Goal: Task Accomplishment & Management: Use online tool/utility

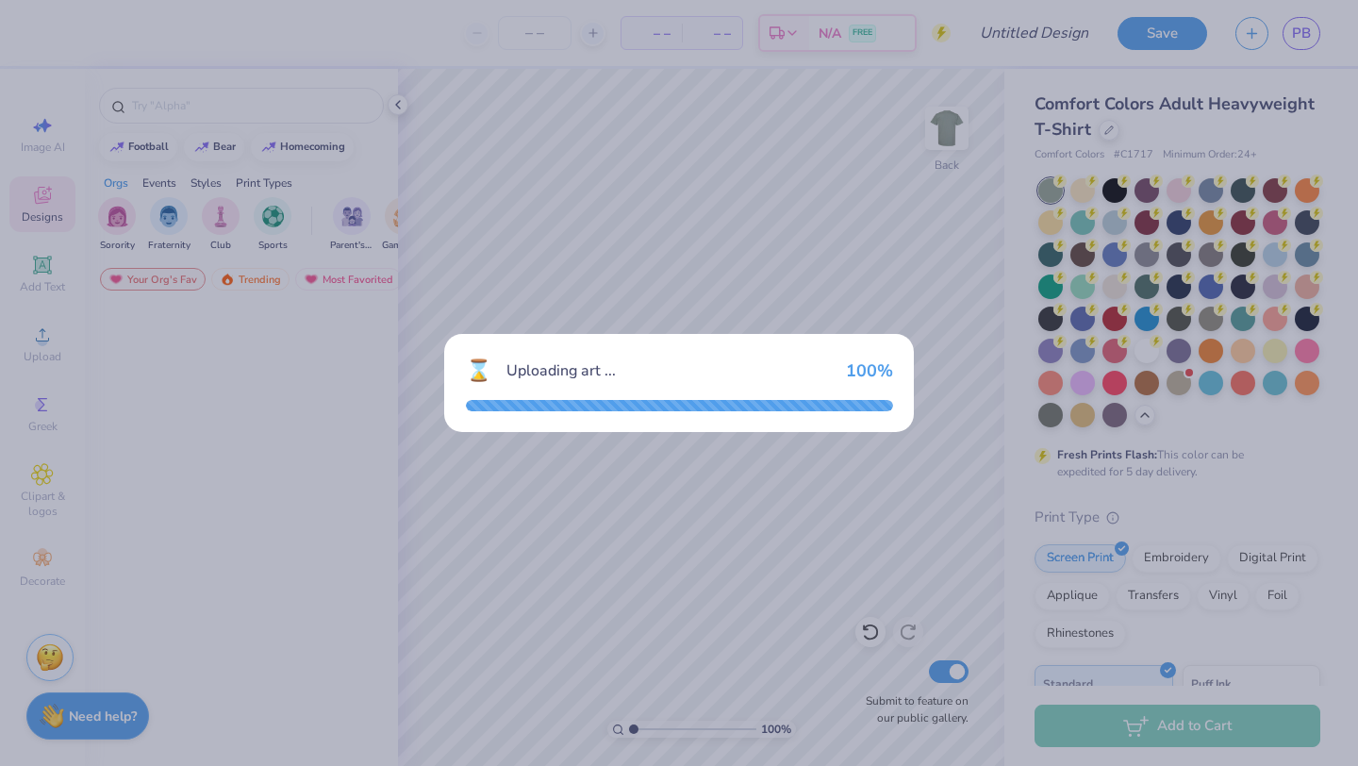
scroll to position [3723, 0]
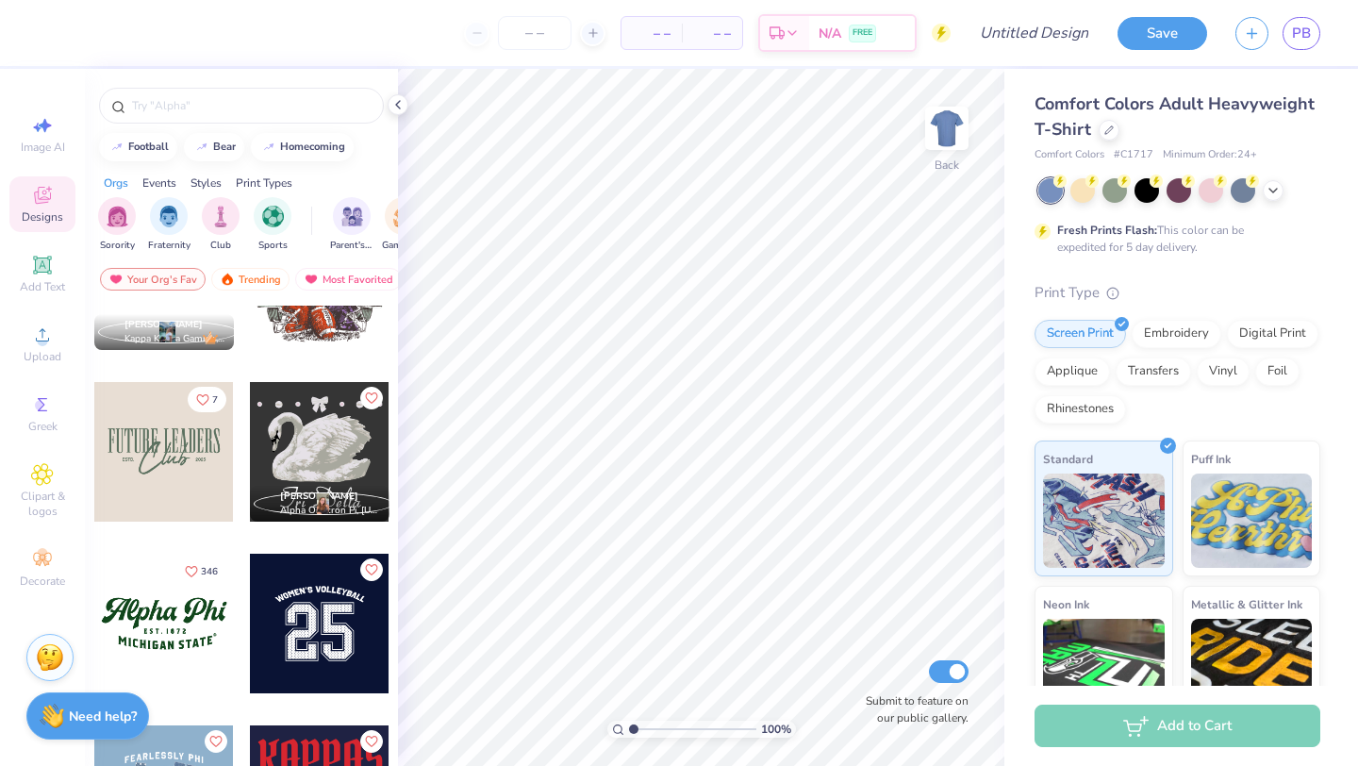
scroll to position [1467, 0]
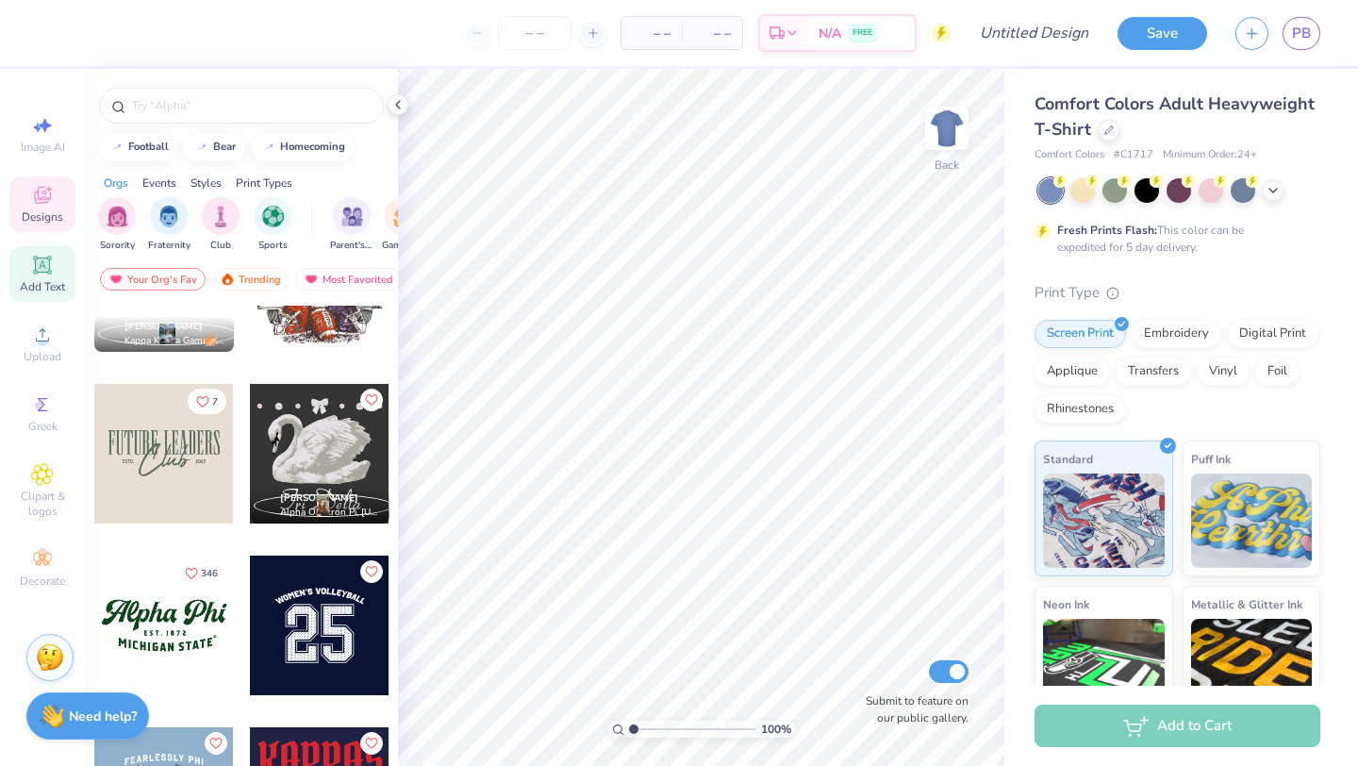
click at [39, 265] on icon at bounding box center [42, 264] width 14 height 14
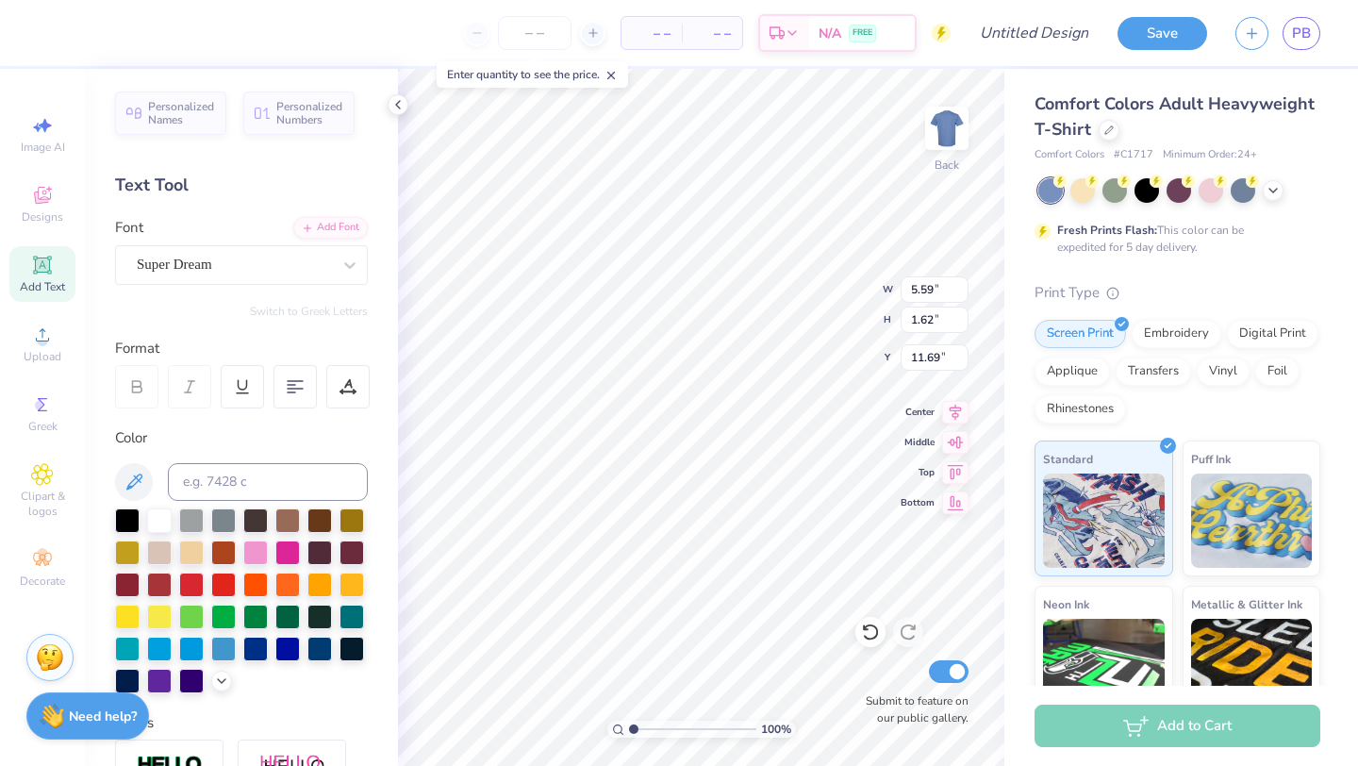
scroll to position [0, 1]
type textarea "SLADE"
click at [282, 279] on div "Super Dream" at bounding box center [241, 265] width 253 height 40
click at [241, 413] on div "Times New Roman" at bounding box center [242, 414] width 204 height 20
type input "times"
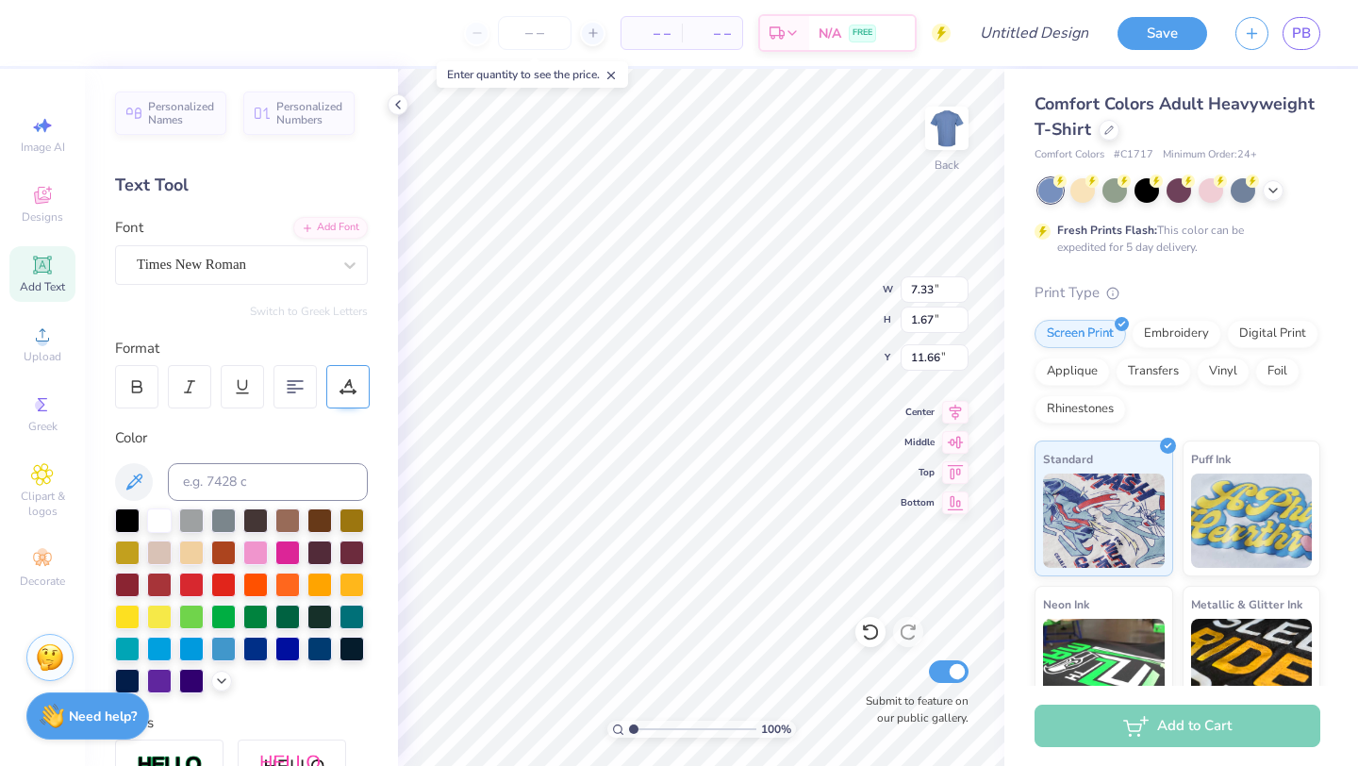
type input "6.31"
click at [340, 272] on icon at bounding box center [349, 265] width 19 height 19
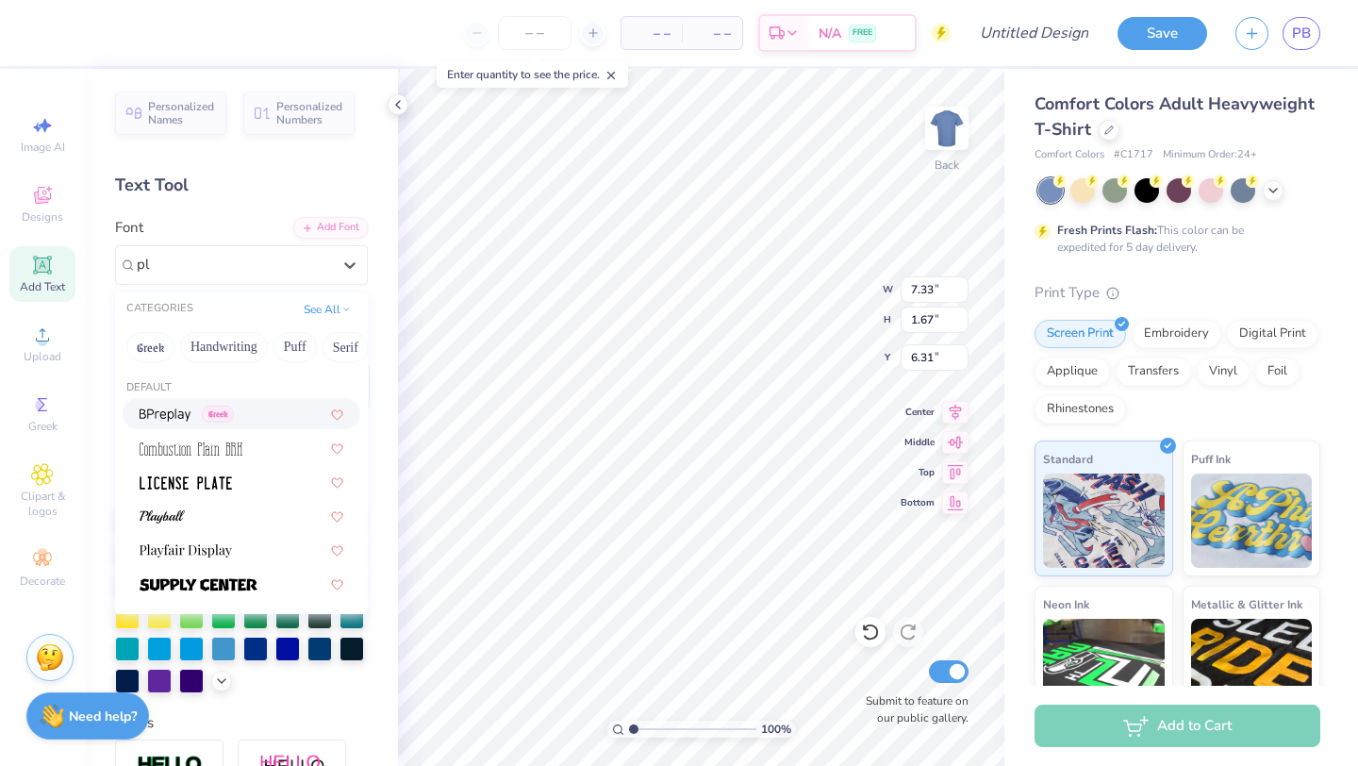
type input "p"
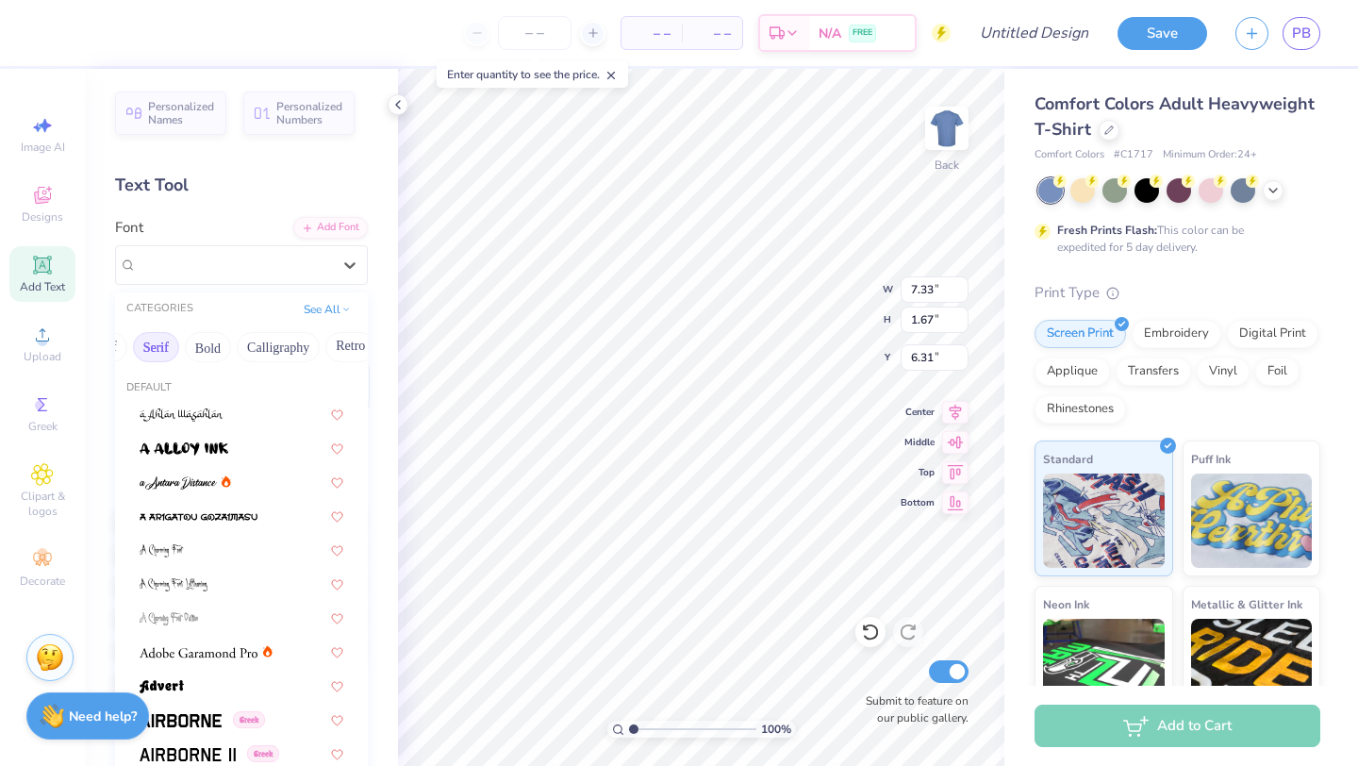
scroll to position [0, 196]
click at [303, 357] on button "Calligraphy" at bounding box center [271, 347] width 83 height 30
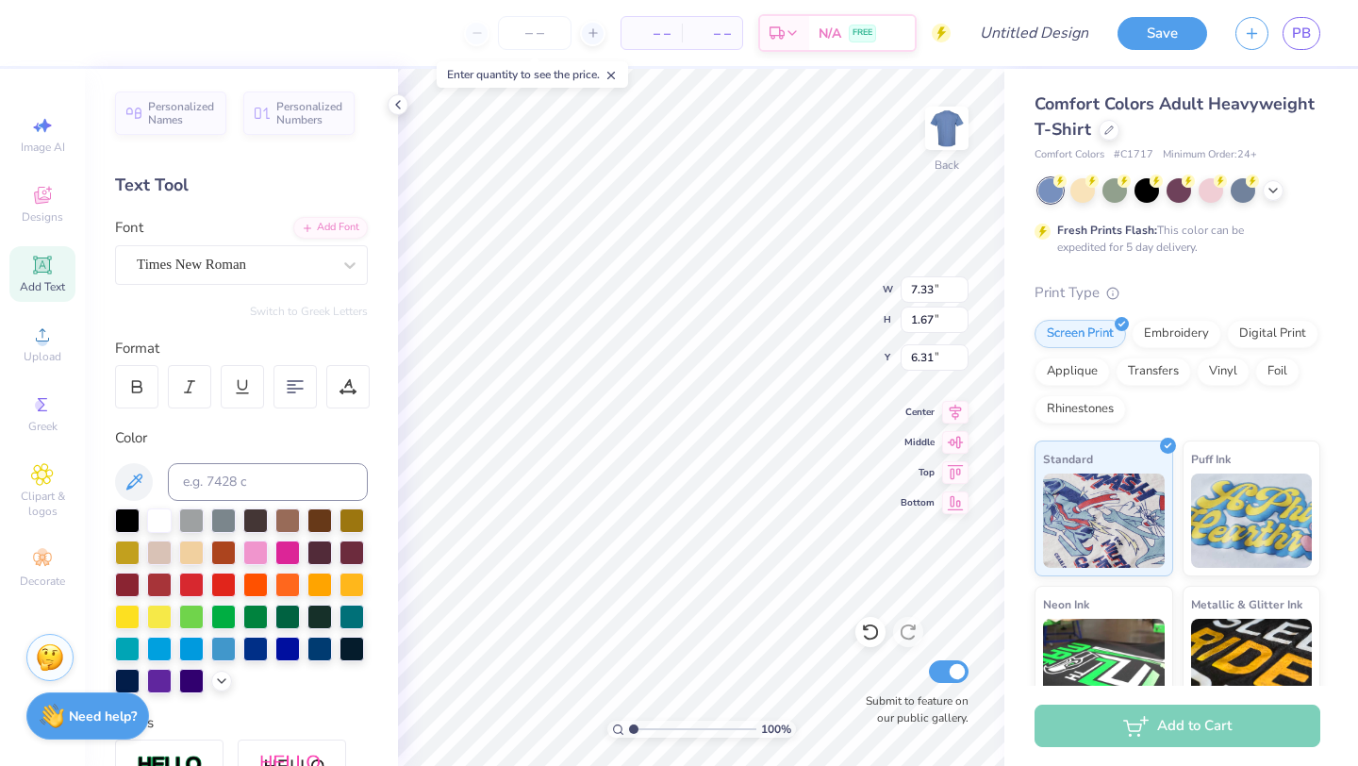
scroll to position [0, 0]
type textarea "SLAE"
type textarea "E"
click at [1278, 194] on icon at bounding box center [1272, 188] width 15 height 15
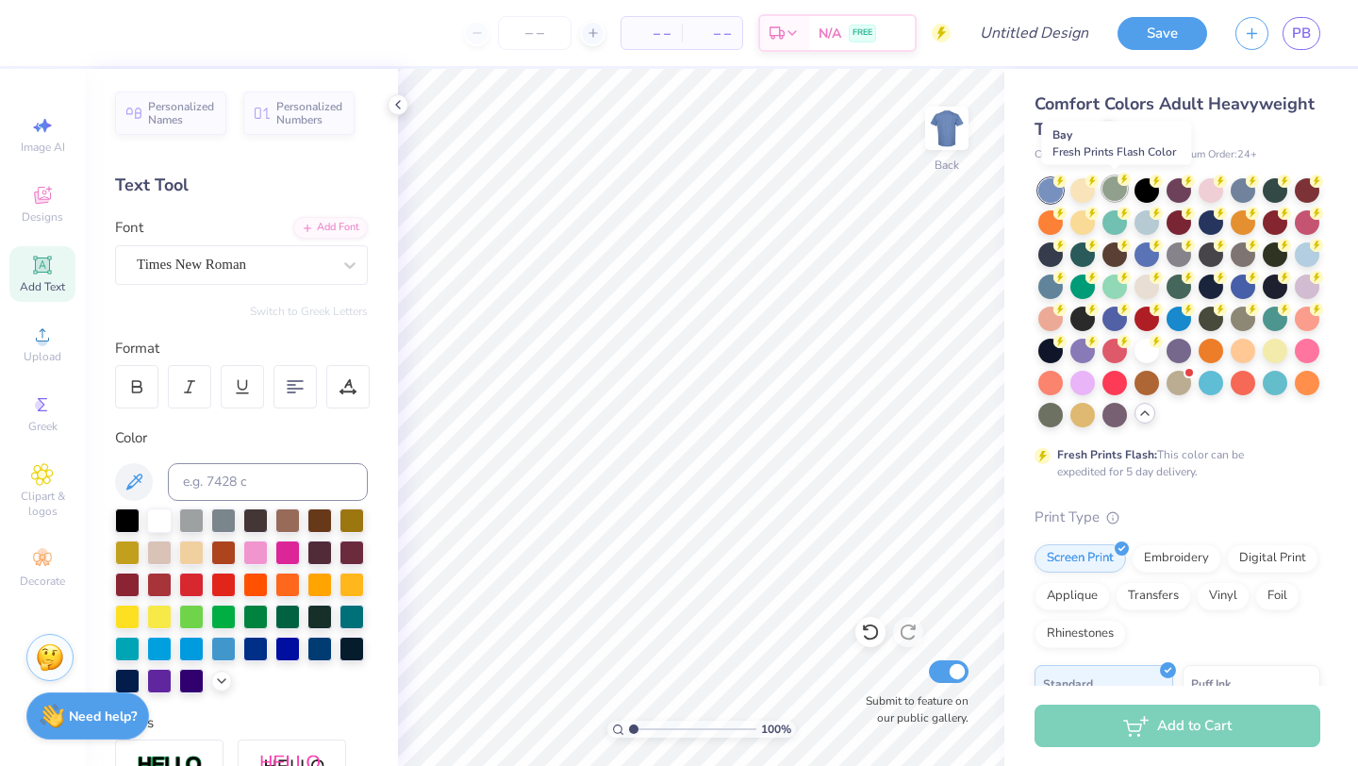
click at [1118, 190] on div at bounding box center [1114, 188] width 25 height 25
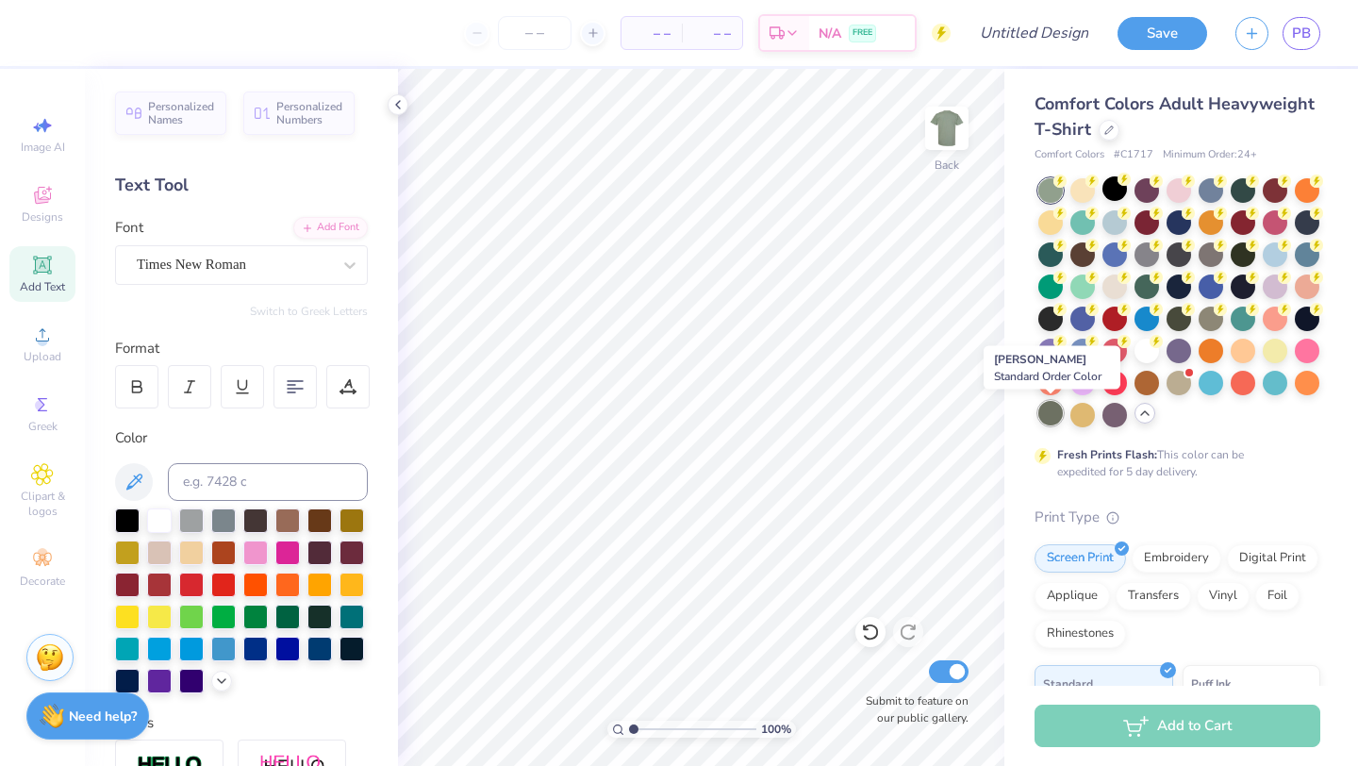
click at [1046, 416] on div at bounding box center [1050, 413] width 25 height 25
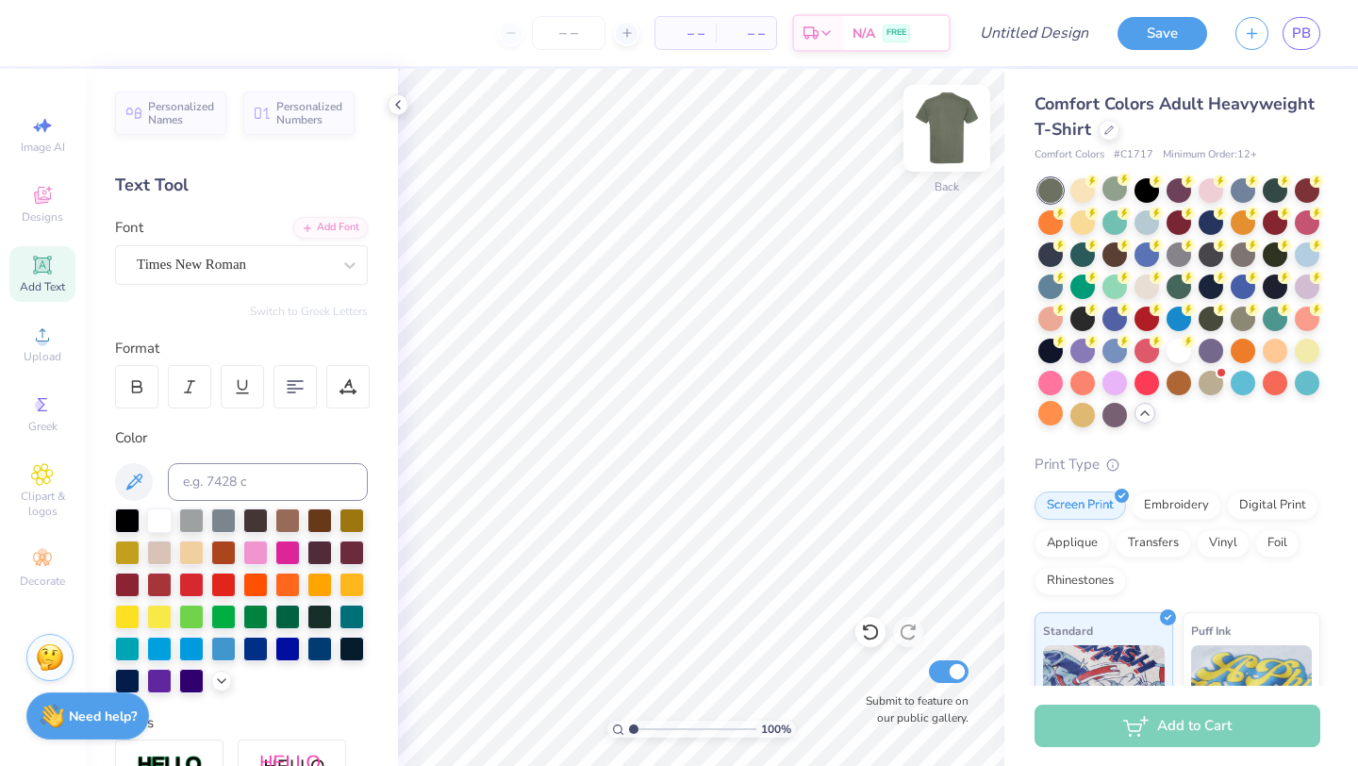
click at [951, 134] on img at bounding box center [946, 128] width 75 height 75
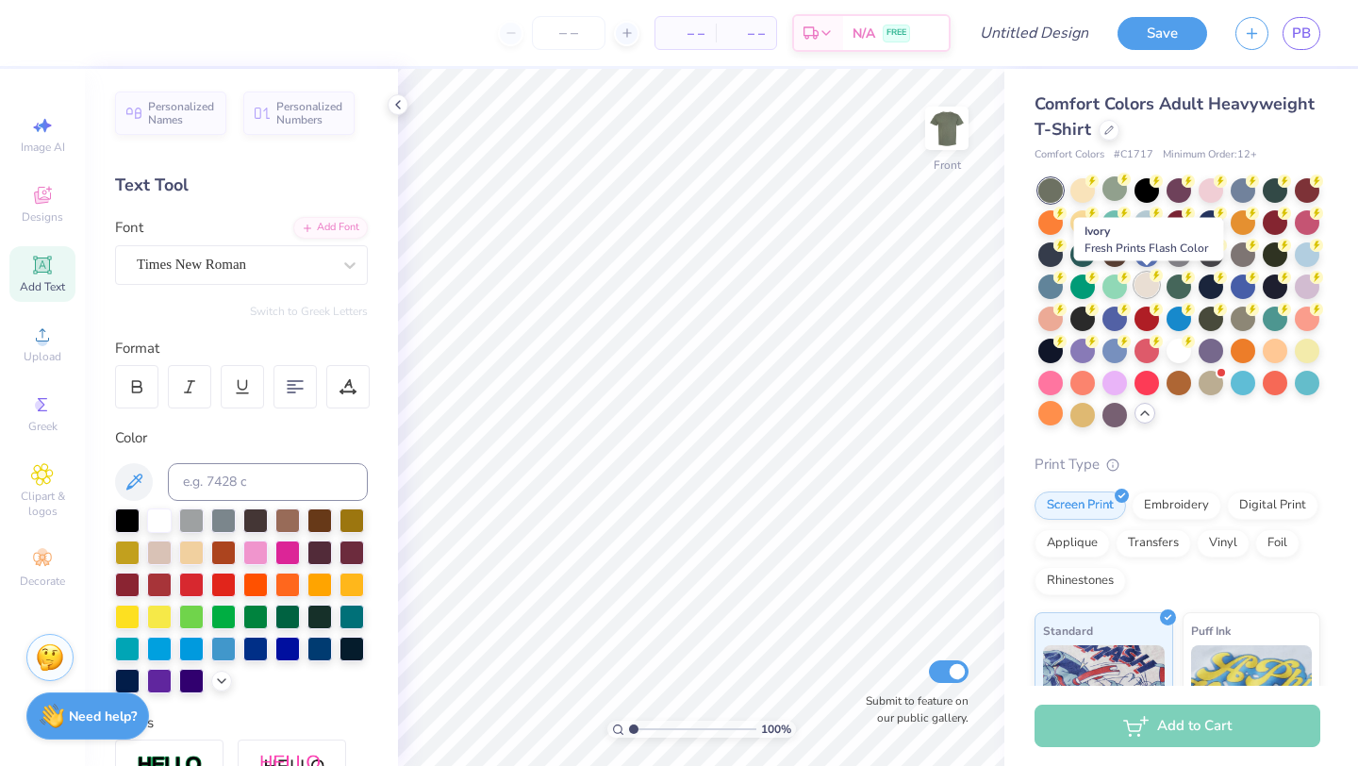
click at [1145, 293] on div at bounding box center [1146, 284] width 25 height 25
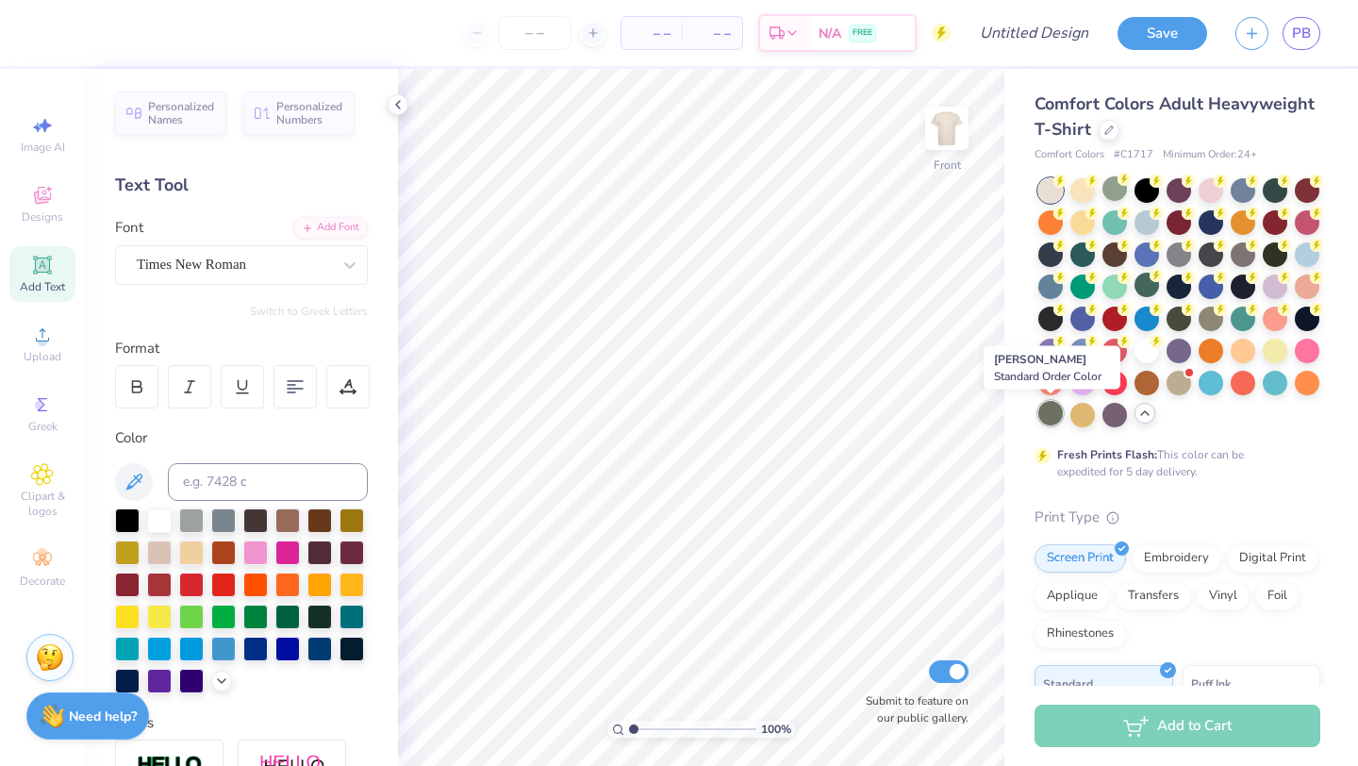
click at [1045, 422] on div at bounding box center [1050, 413] width 25 height 25
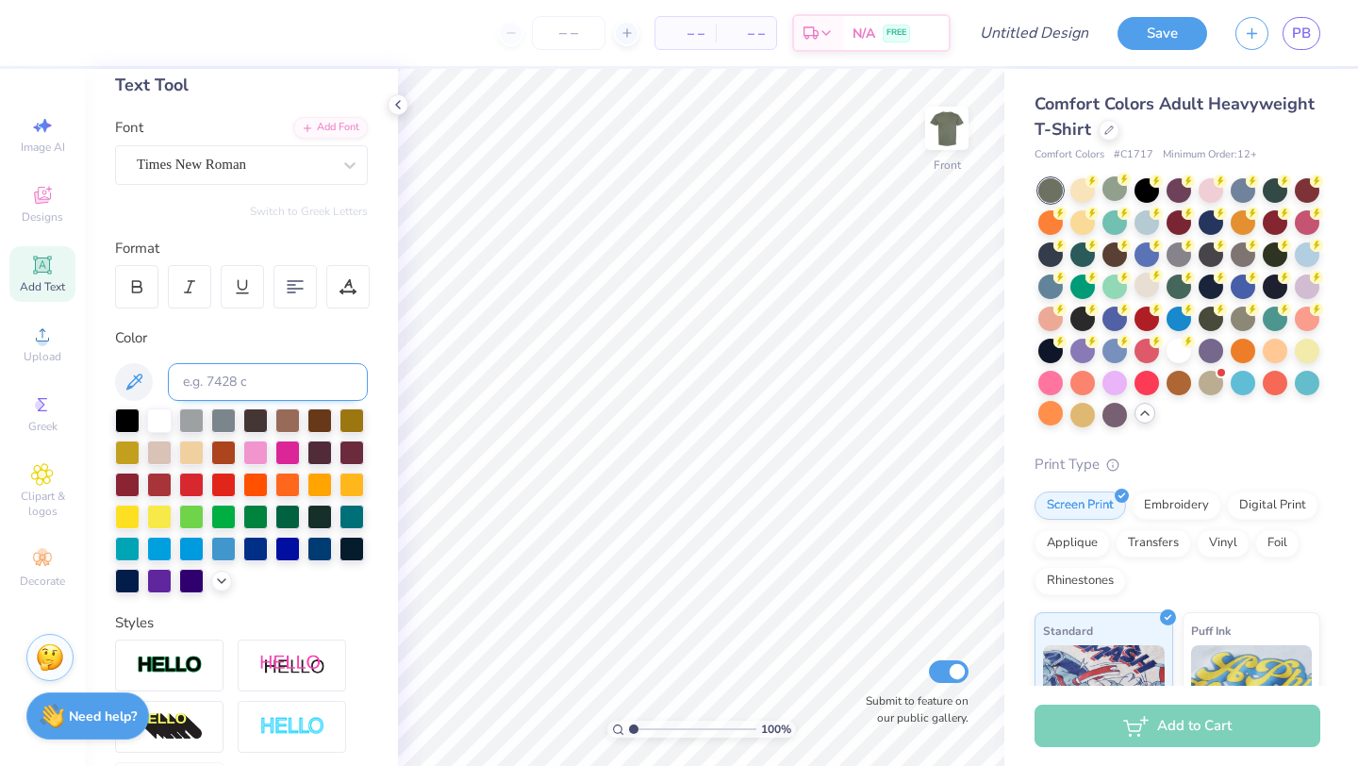
scroll to position [101, 0]
click at [948, 124] on img at bounding box center [946, 128] width 75 height 75
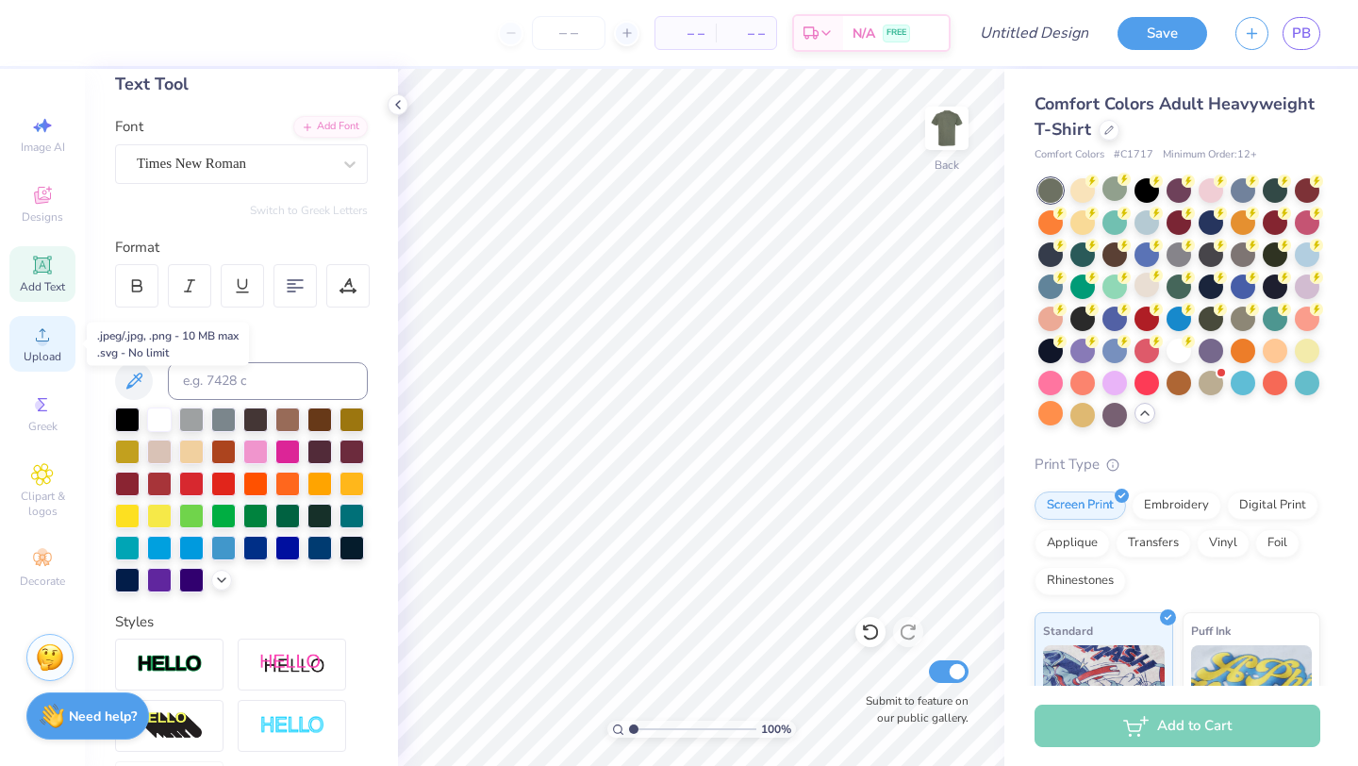
click at [48, 346] on div "Upload" at bounding box center [42, 344] width 66 height 56
click at [48, 209] on span "Designs" at bounding box center [42, 216] width 41 height 15
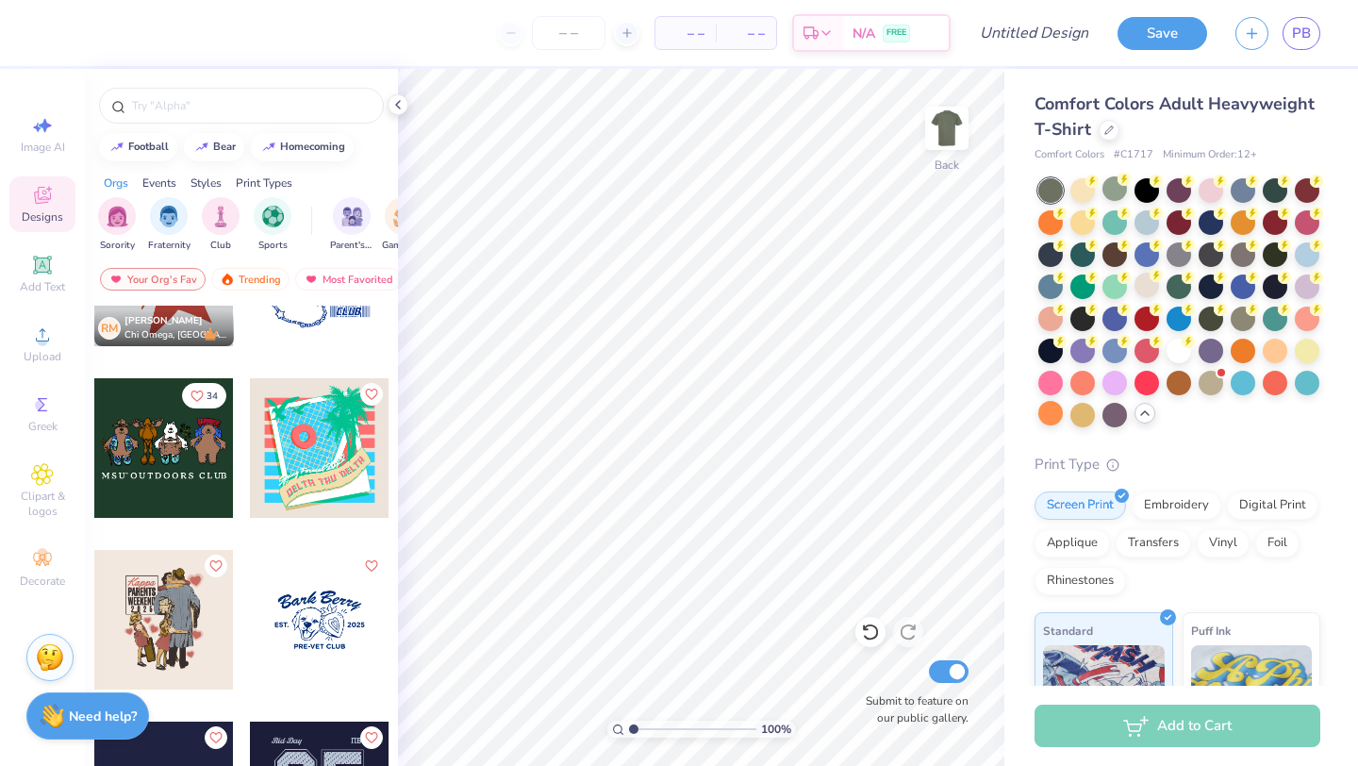
scroll to position [6619, 0]
click at [196, 480] on div at bounding box center [164, 449] width 140 height 140
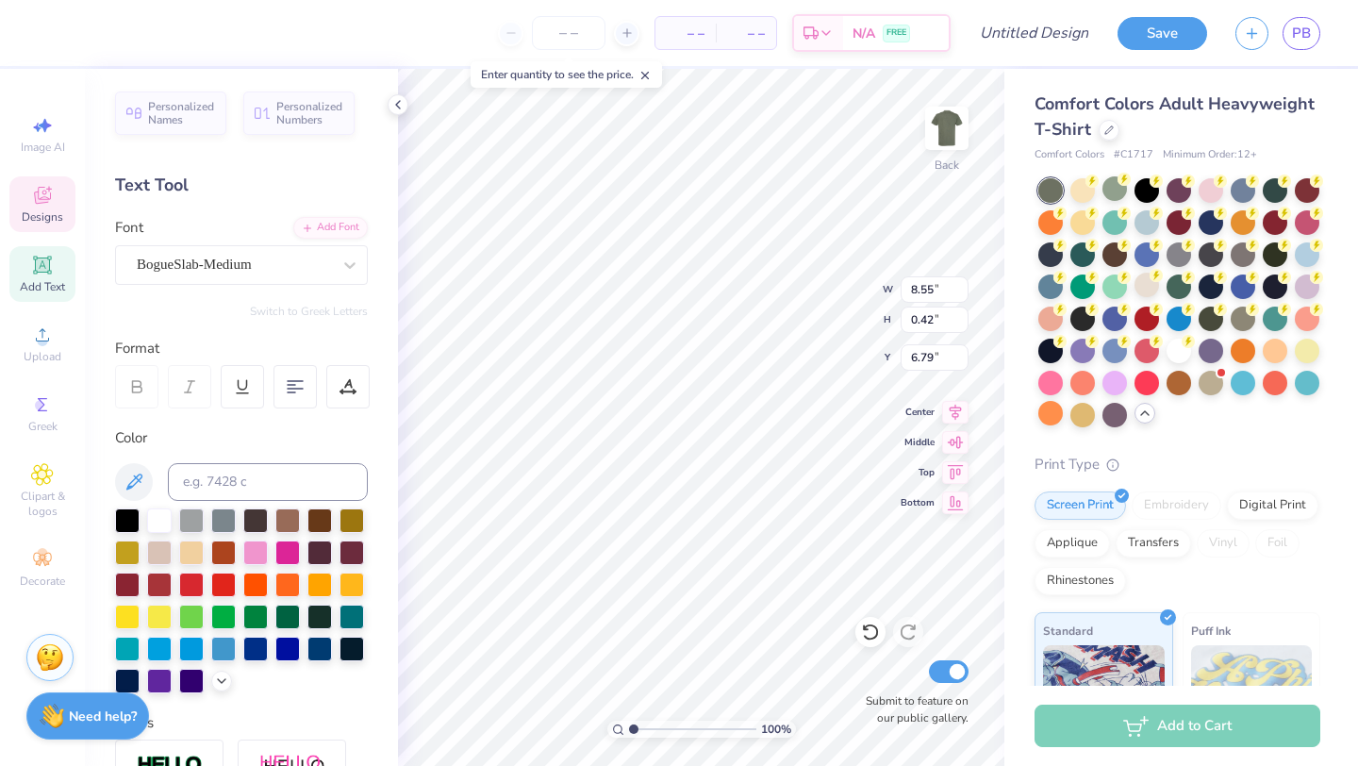
scroll to position [0, 0]
type textarea "M"
type textarea "SLADE & CO"
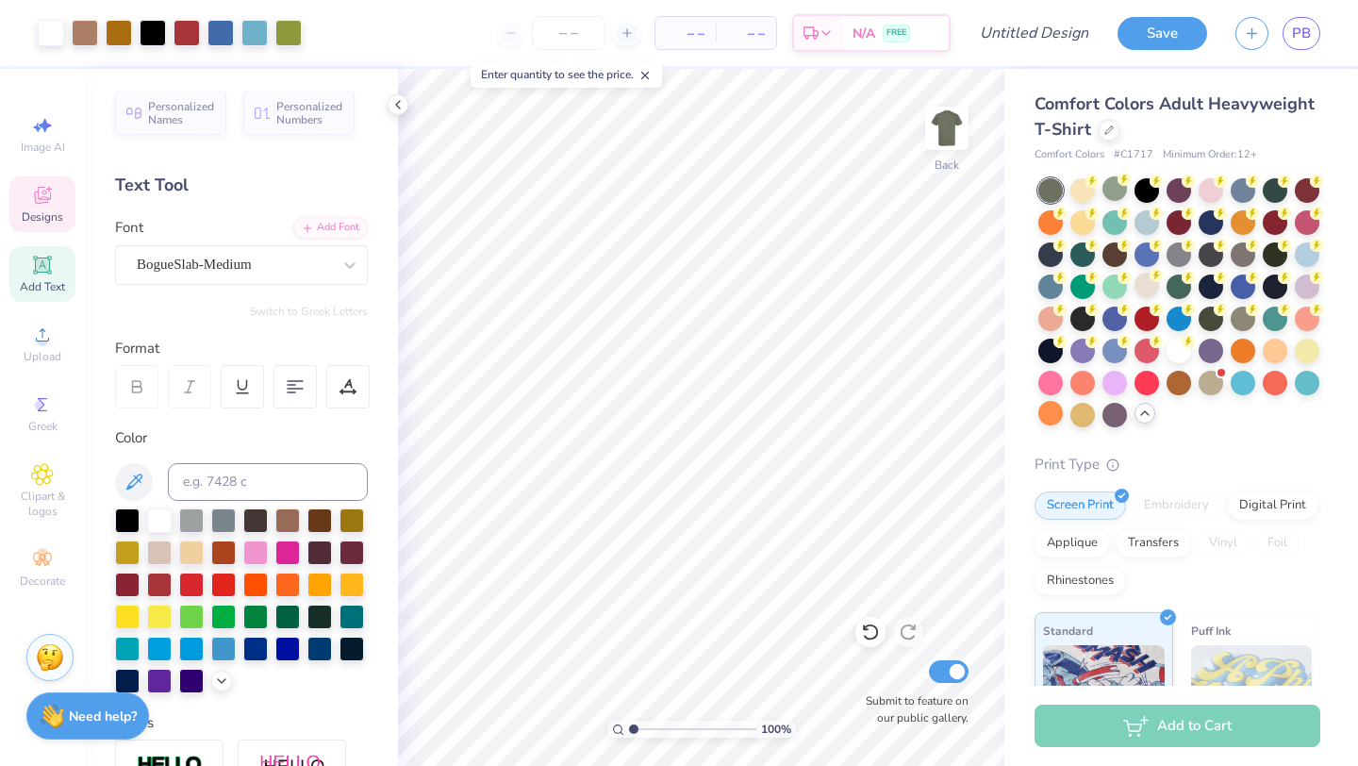
click at [58, 219] on span "Designs" at bounding box center [42, 216] width 41 height 15
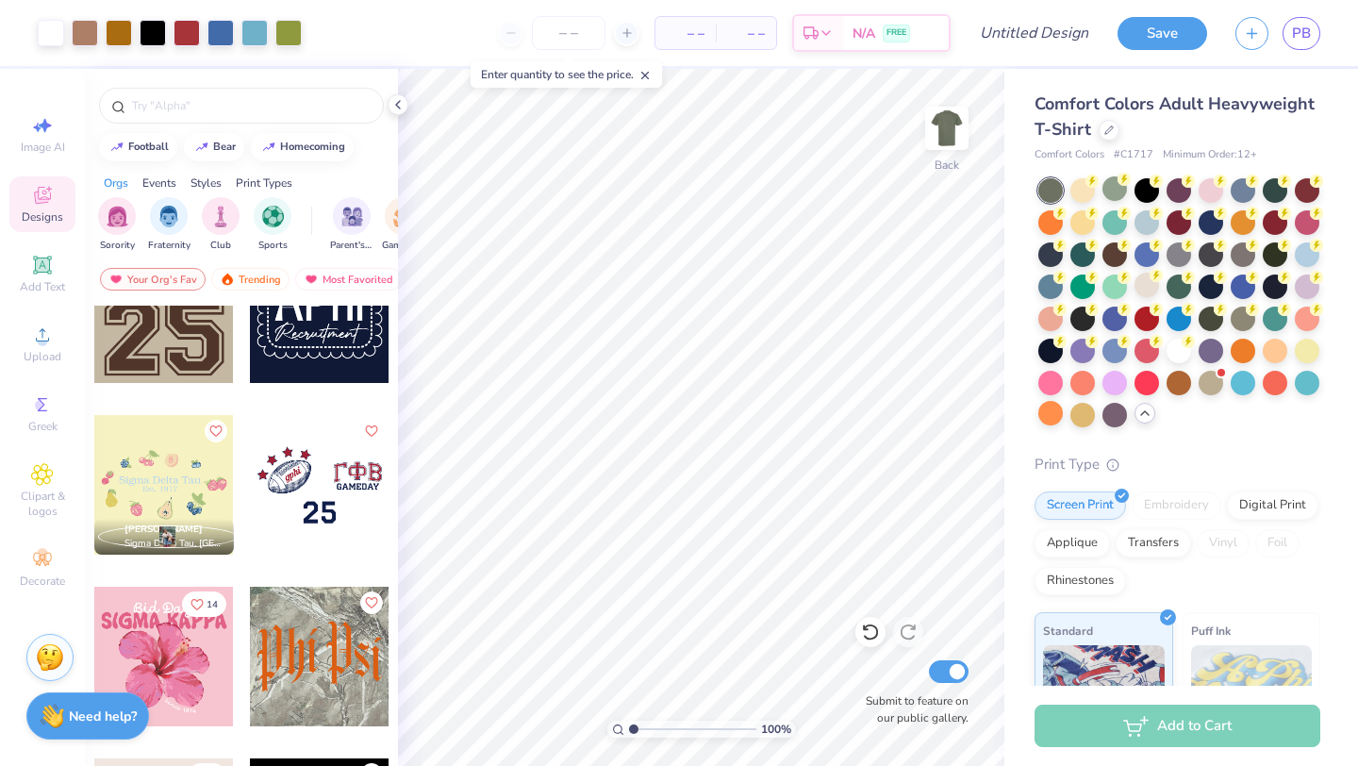
scroll to position [5383, 0]
click at [946, 141] on img at bounding box center [946, 128] width 75 height 75
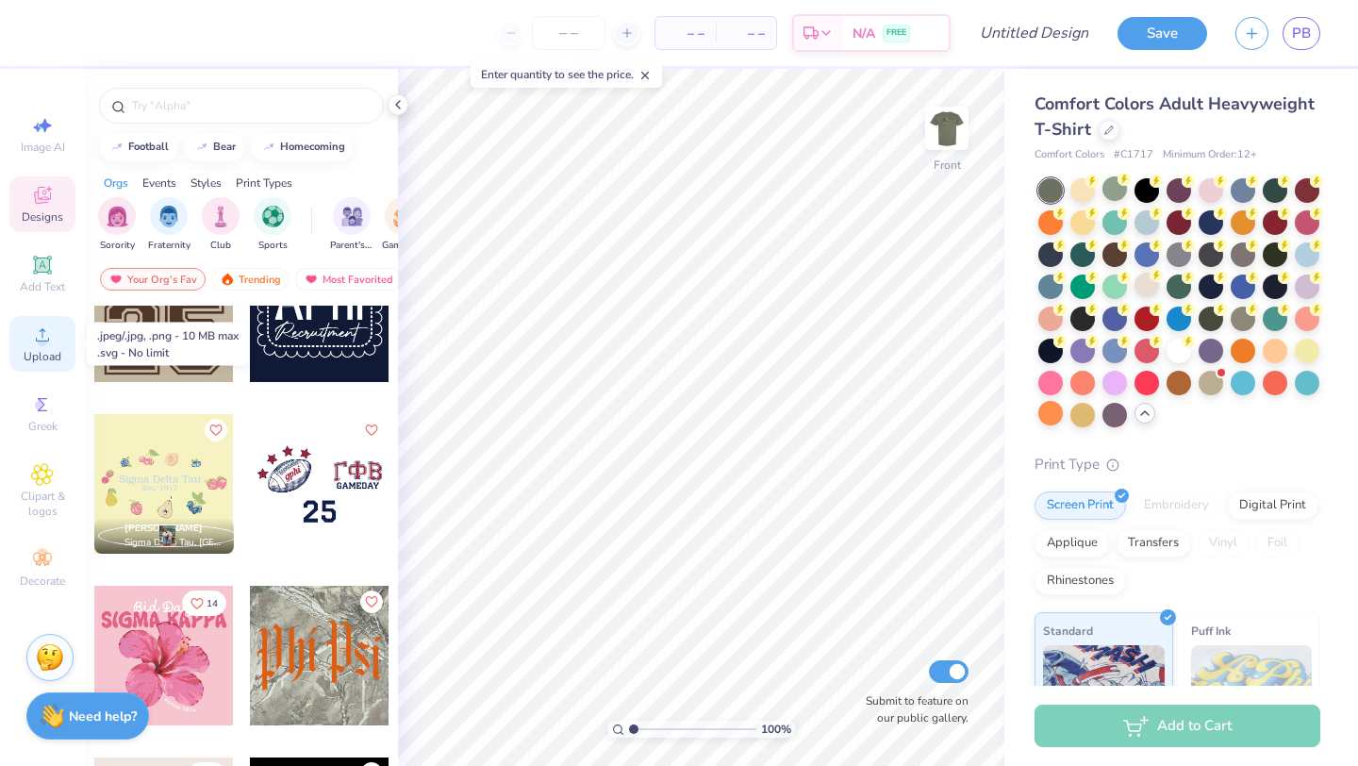
click at [40, 349] on span "Upload" at bounding box center [43, 356] width 38 height 15
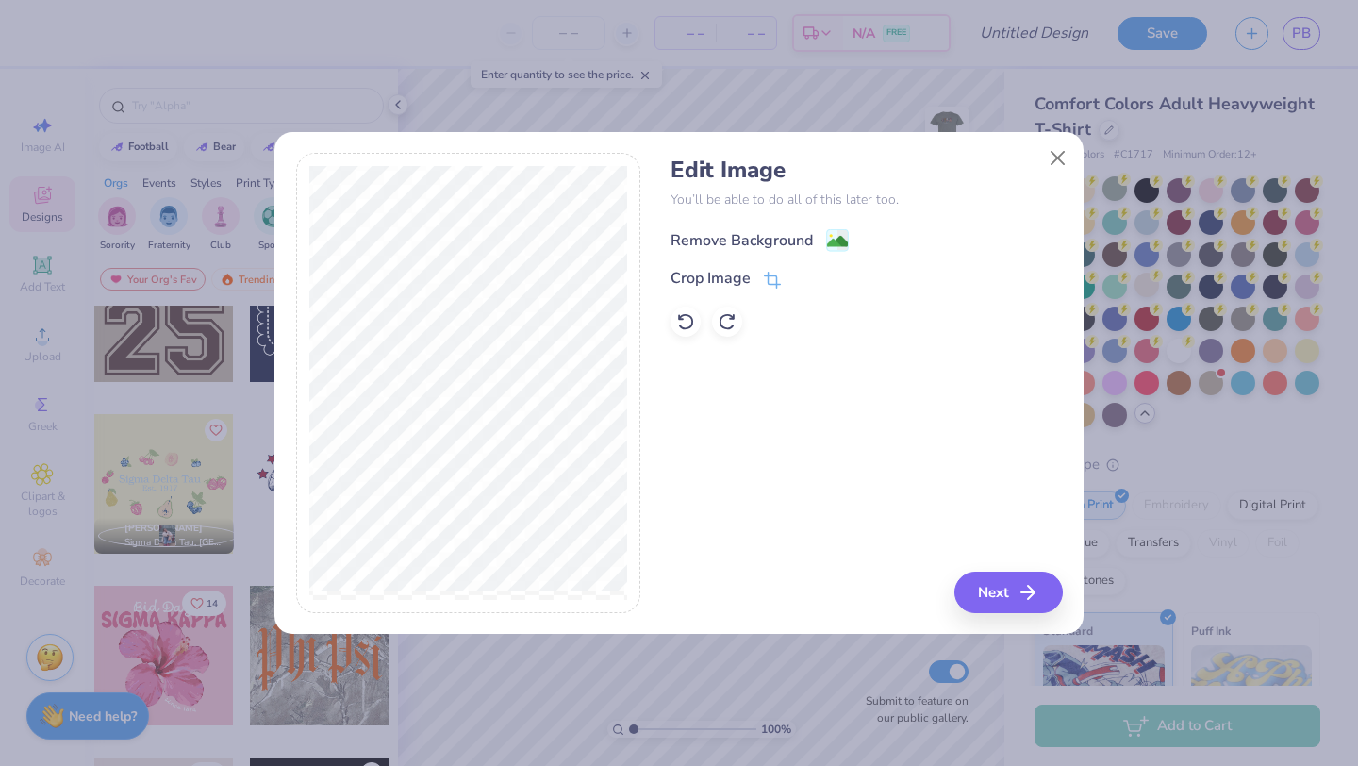
click at [739, 237] on div "Remove Background" at bounding box center [741, 240] width 142 height 23
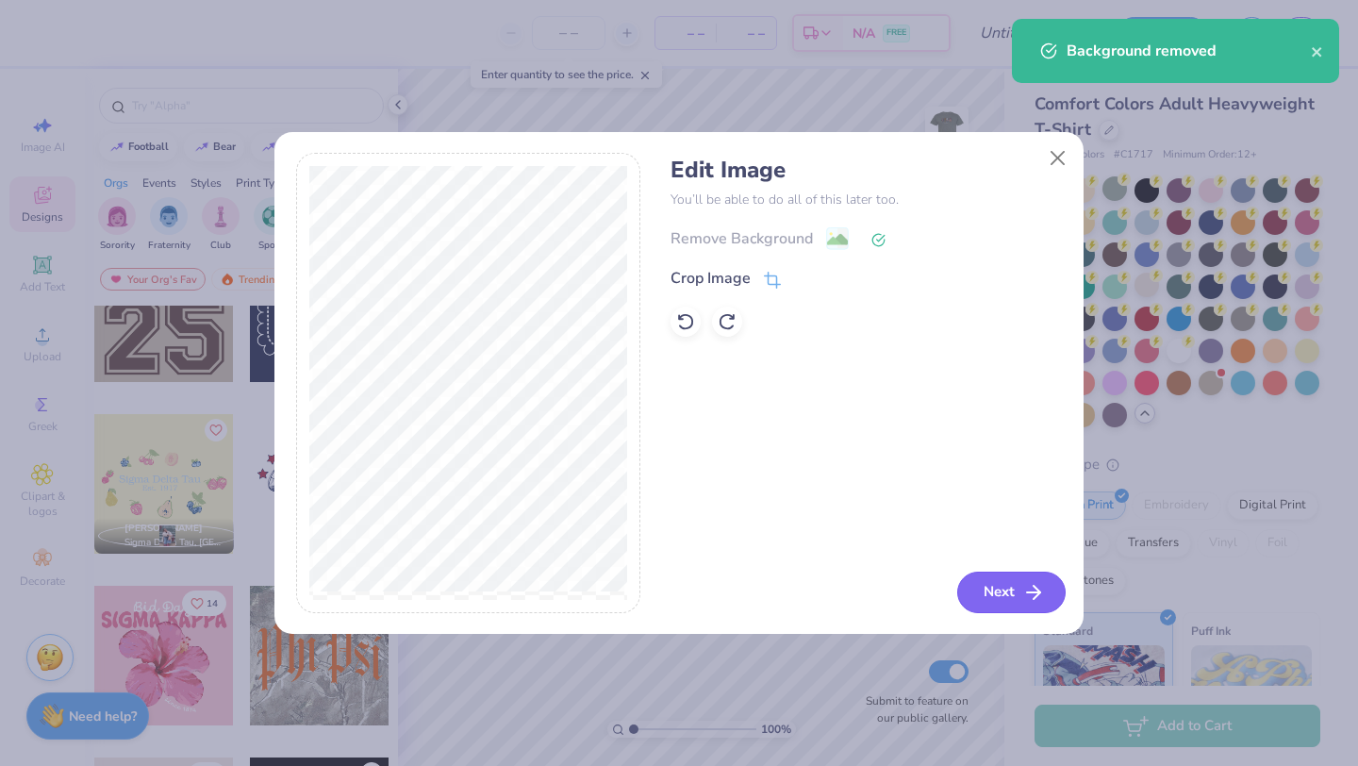
click at [989, 592] on button "Next" at bounding box center [1011, 591] width 108 height 41
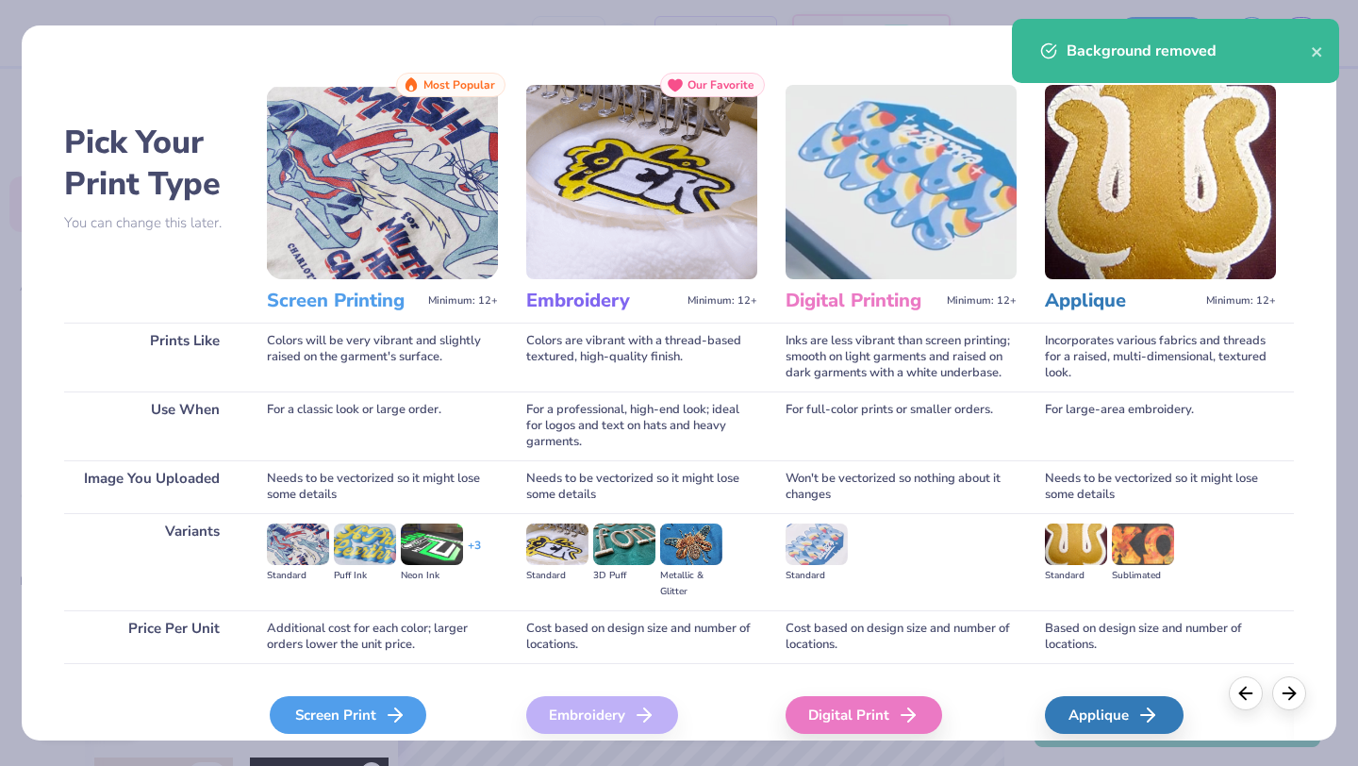
click at [322, 711] on div "Screen Print" at bounding box center [348, 715] width 157 height 38
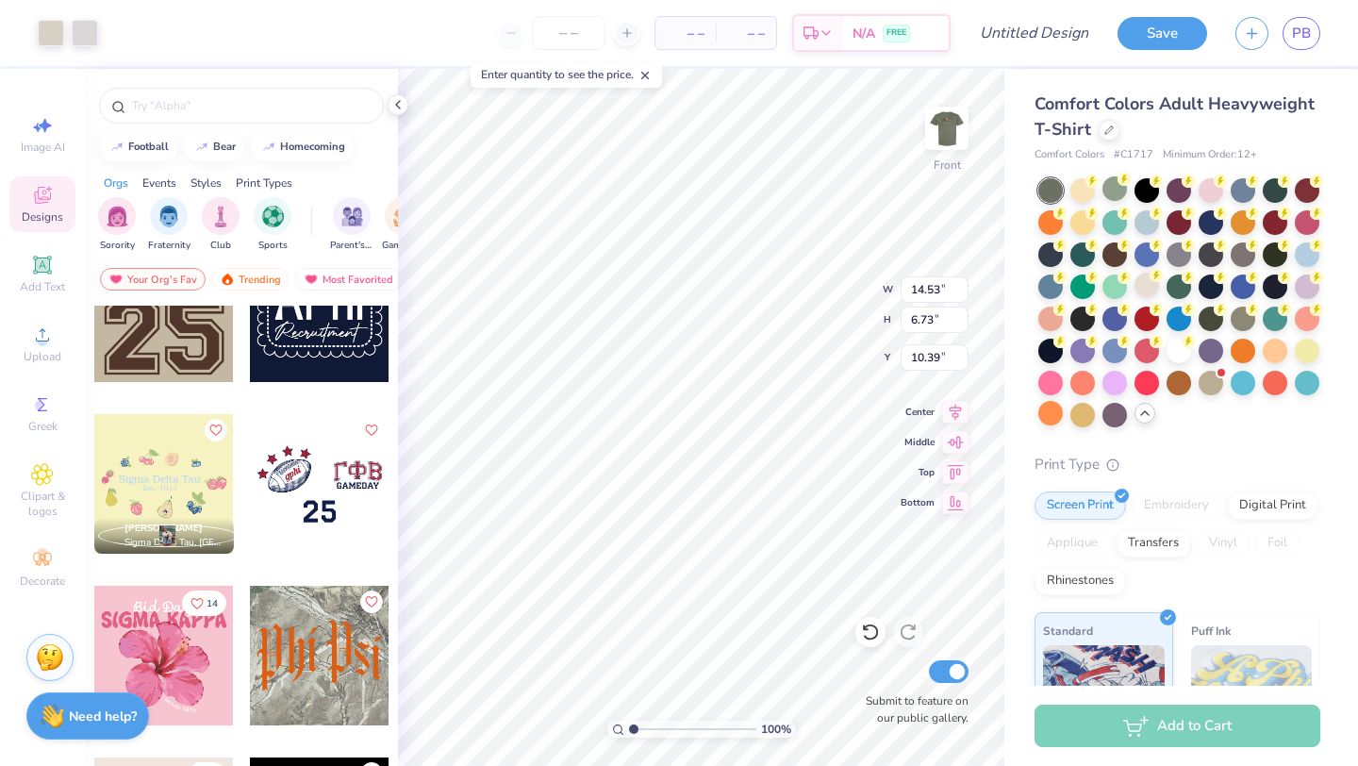
type input "13.21"
type input "6.12"
type input "4.51"
type input "4.16"
type input "3.81"
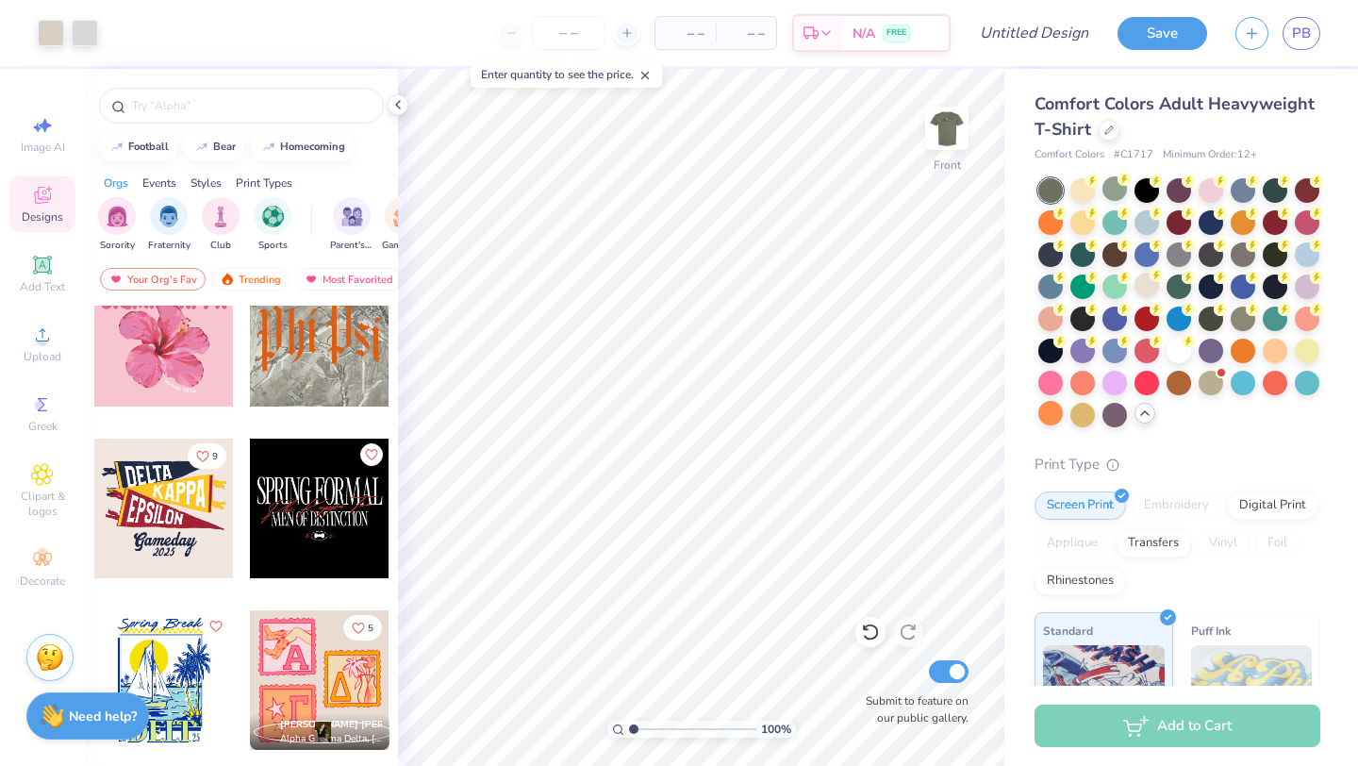
scroll to position [5807, 0]
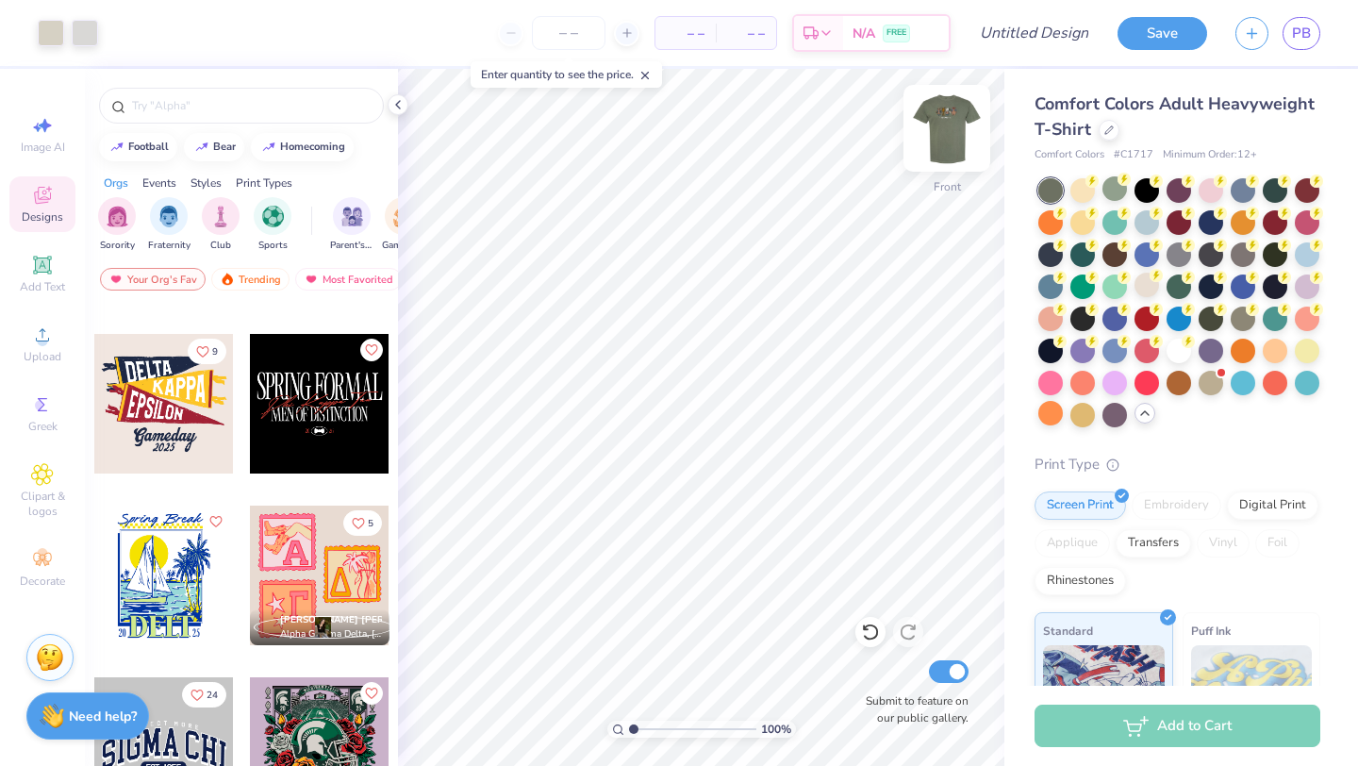
click at [947, 140] on img at bounding box center [946, 128] width 75 height 75
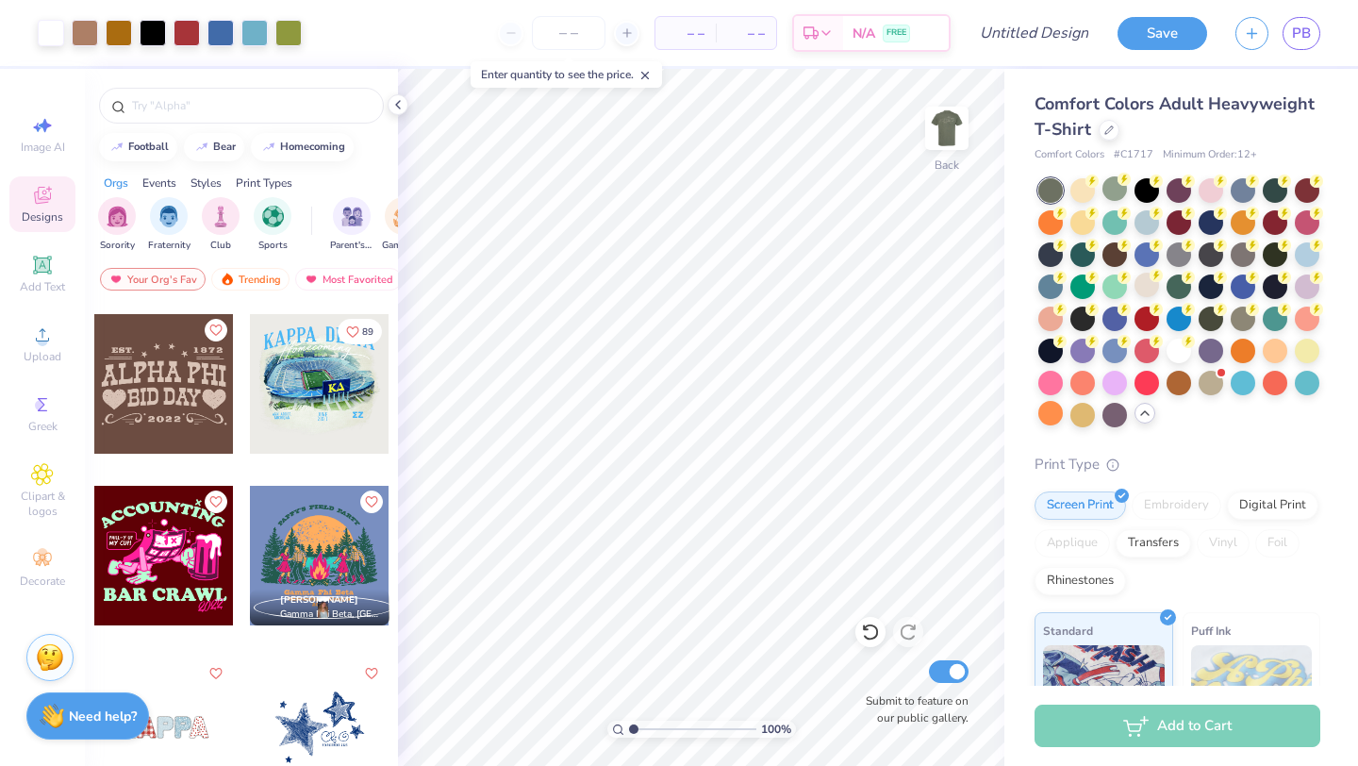
scroll to position [10117, 0]
click at [287, 101] on input "text" at bounding box center [250, 105] width 241 height 19
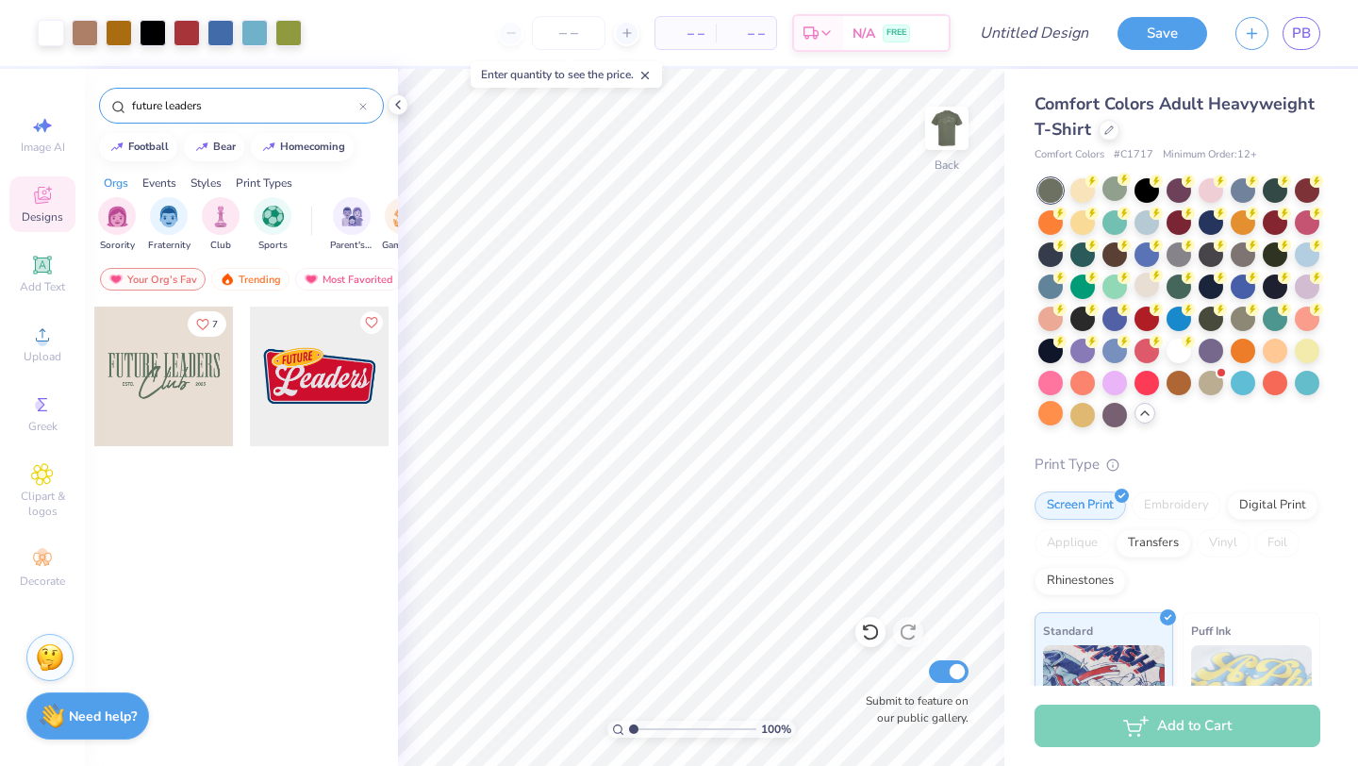
type input "future leaders"
click at [173, 398] on div at bounding box center [164, 376] width 140 height 140
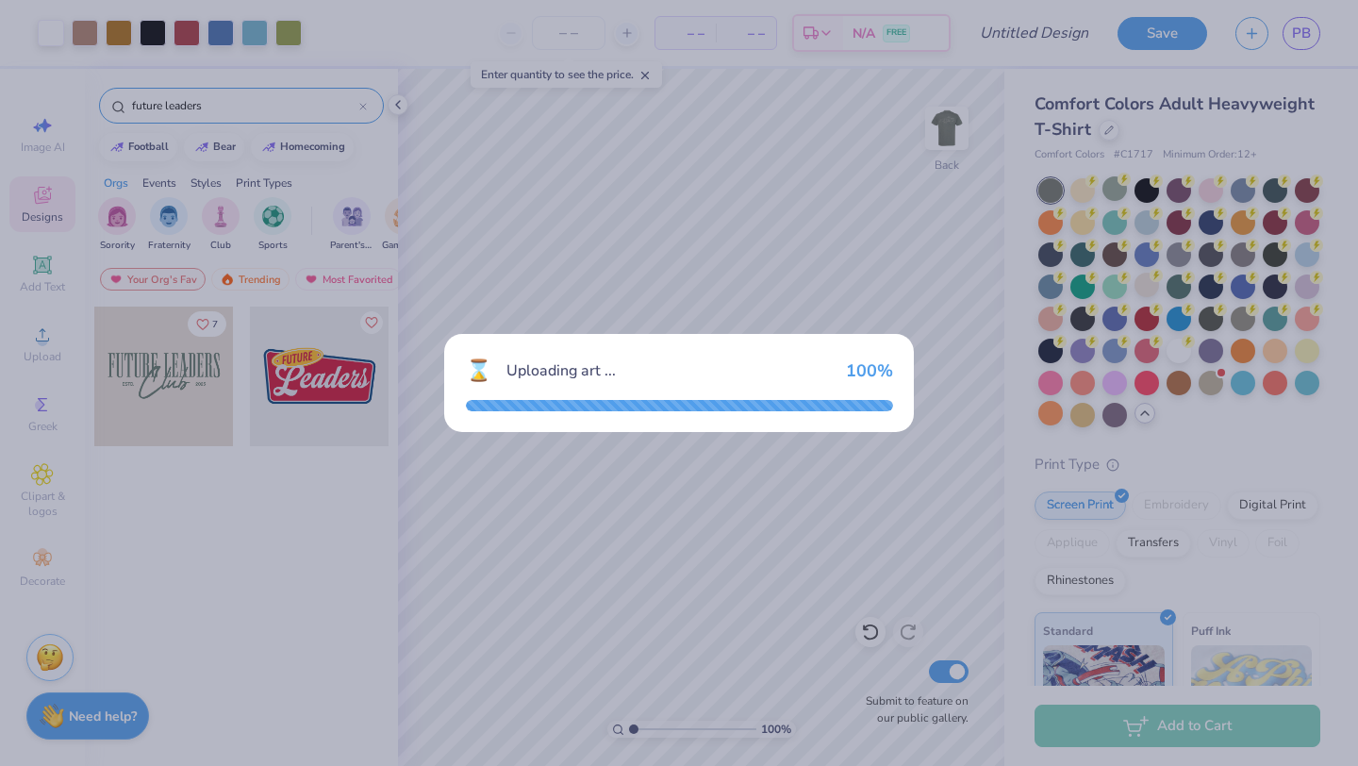
click at [785, 225] on div "⌛ Uploading art ... 100 %" at bounding box center [679, 383] width 1358 height 766
click at [714, 273] on div "⌛ Uploading art ... 100 %" at bounding box center [679, 383] width 1358 height 766
click at [703, 306] on div "⌛ Uploading art ... 100 %" at bounding box center [679, 383] width 1358 height 766
click at [453, 335] on div "⌛ Uploading art ... 100 %" at bounding box center [679, 383] width 470 height 98
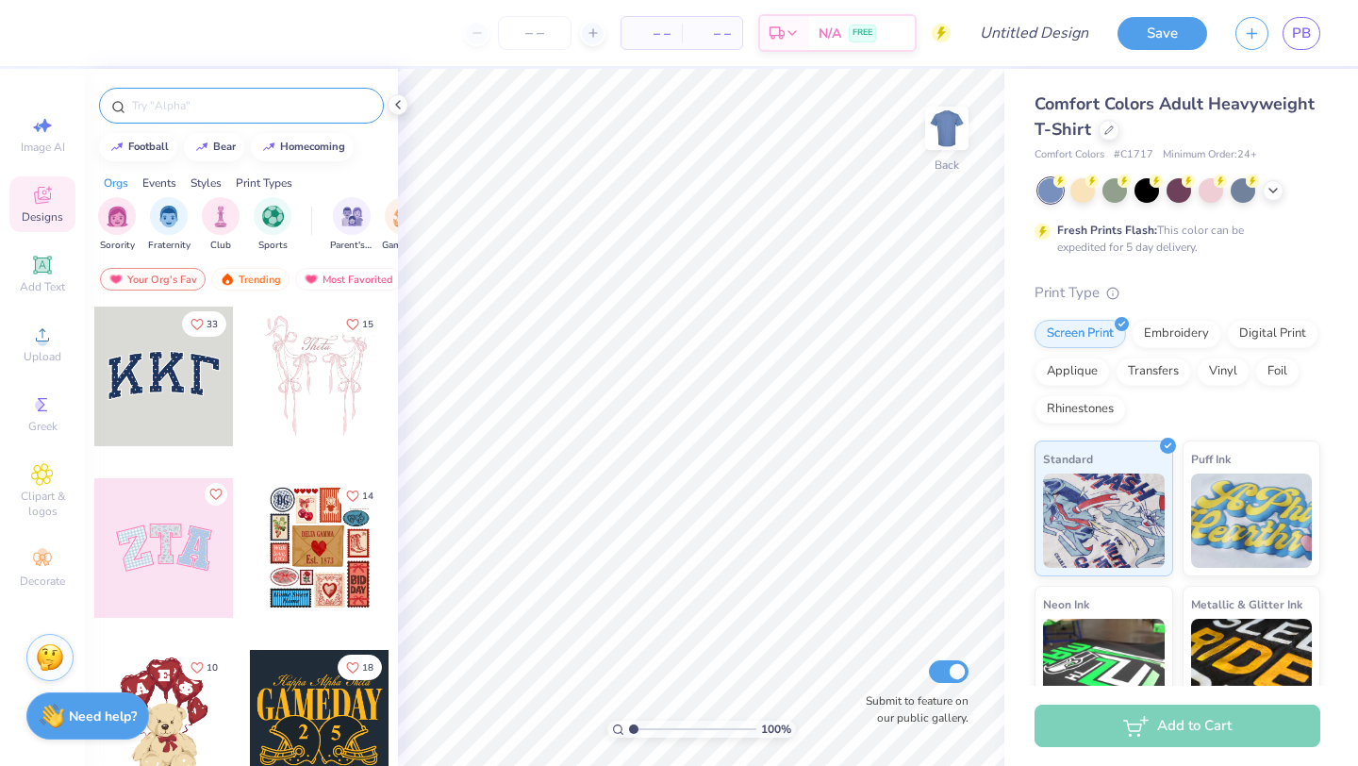
click at [190, 100] on input "text" at bounding box center [250, 105] width 241 height 19
type input "bachelorette"
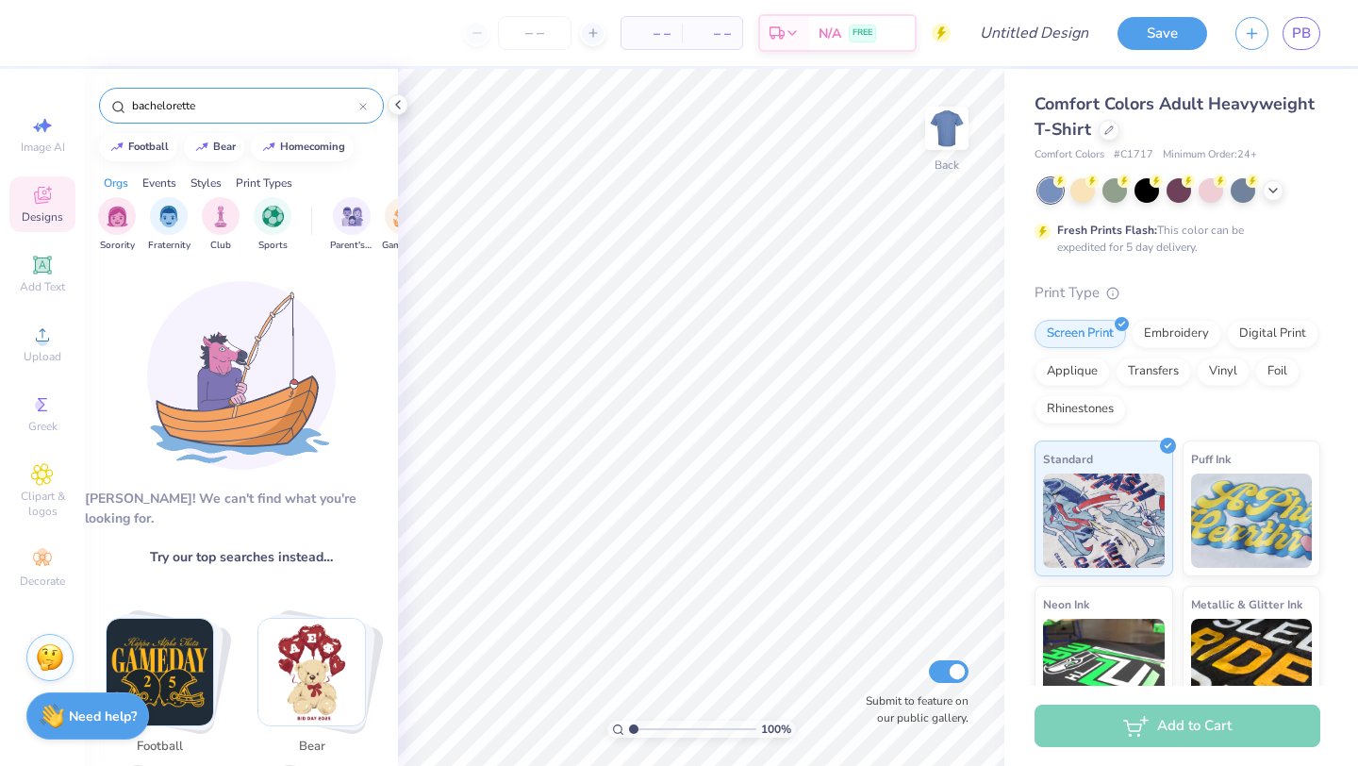
click at [363, 104] on icon at bounding box center [363, 107] width 8 height 8
type input "wedding"
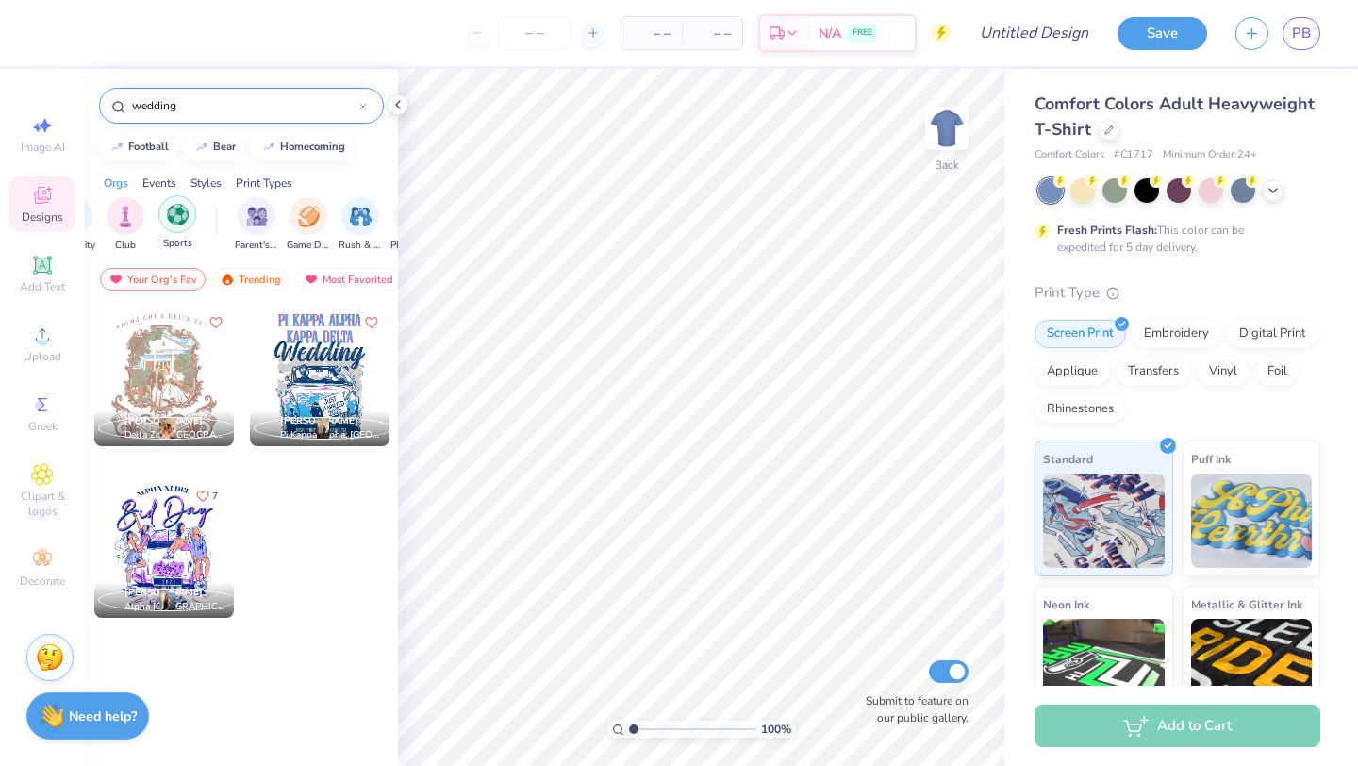
scroll to position [0, 119]
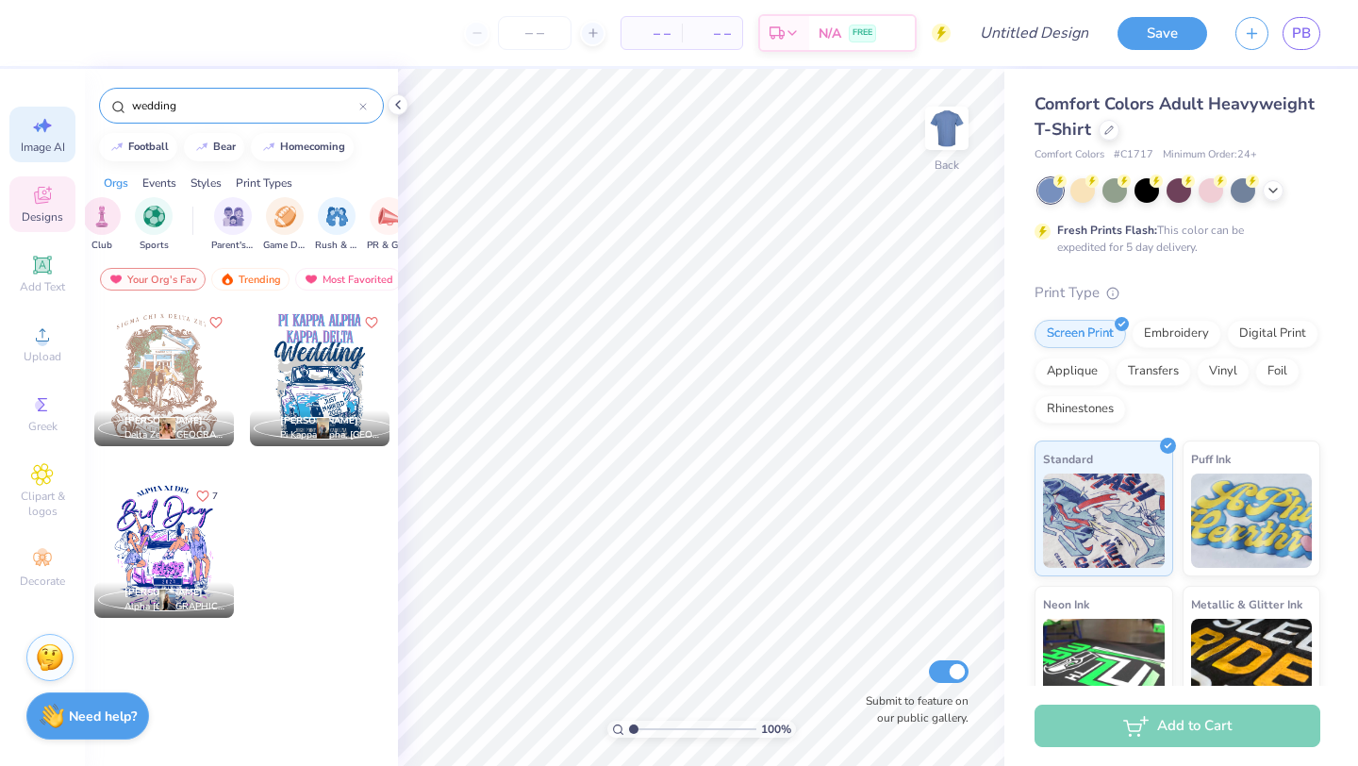
click at [52, 142] on span "Image AI" at bounding box center [43, 147] width 44 height 15
select select "4"
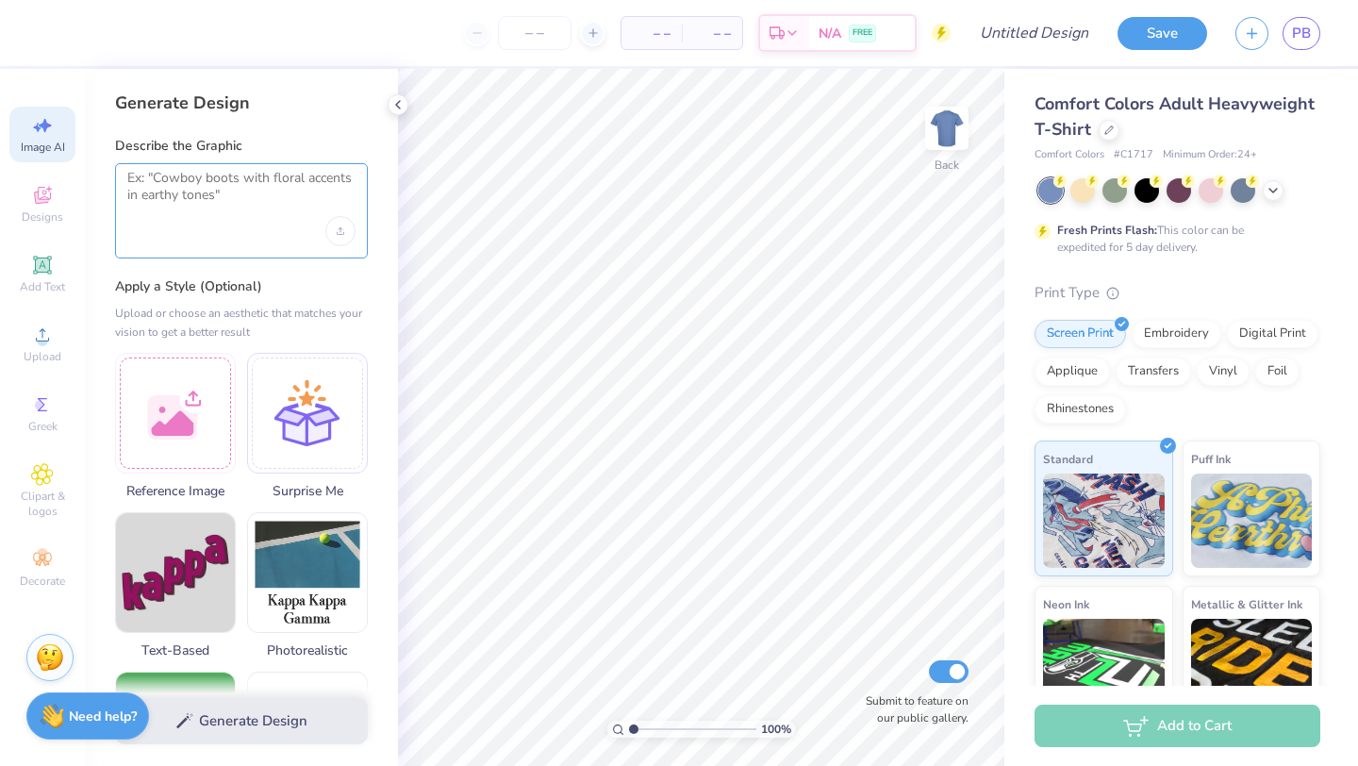
click at [217, 198] on textarea at bounding box center [241, 193] width 228 height 47
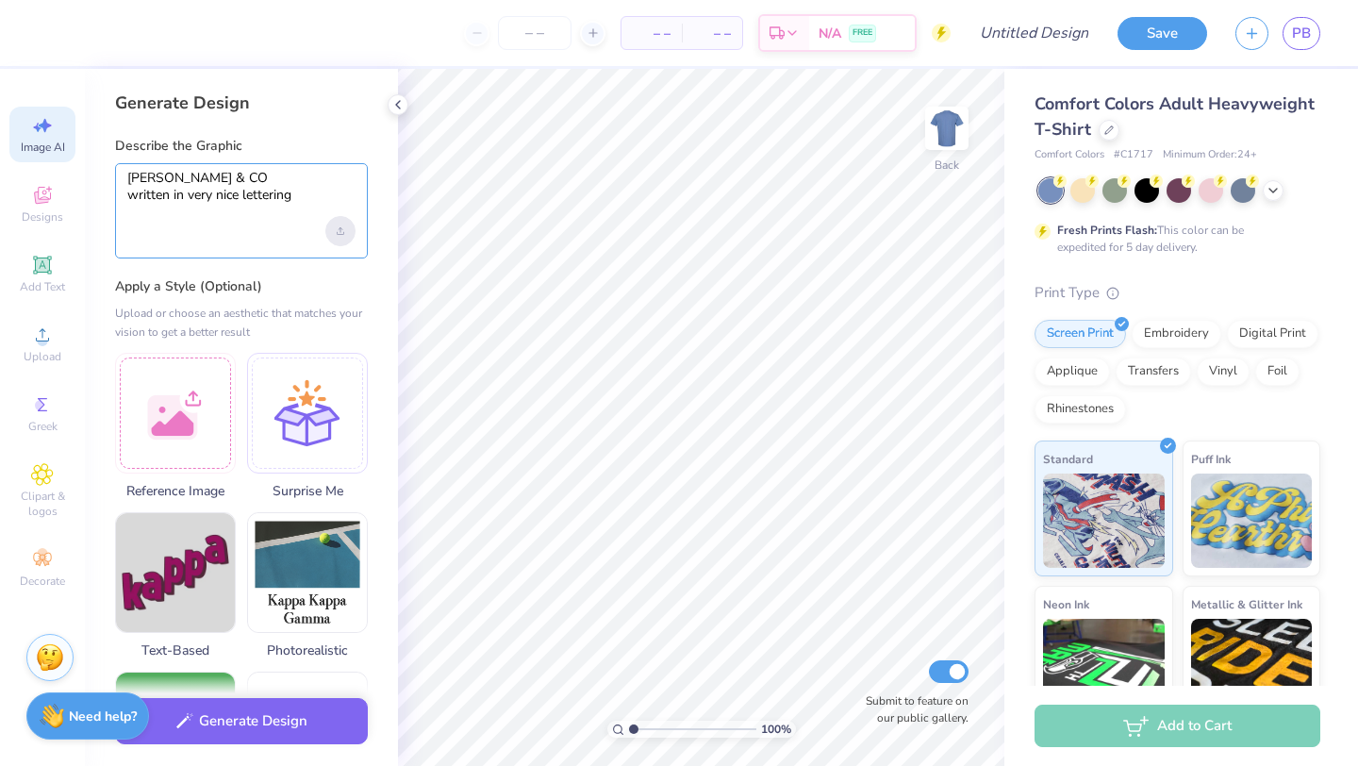
type textarea "[PERSON_NAME] & CO written in very nice lettering"
click at [340, 225] on div "Upload image" at bounding box center [340, 231] width 30 height 30
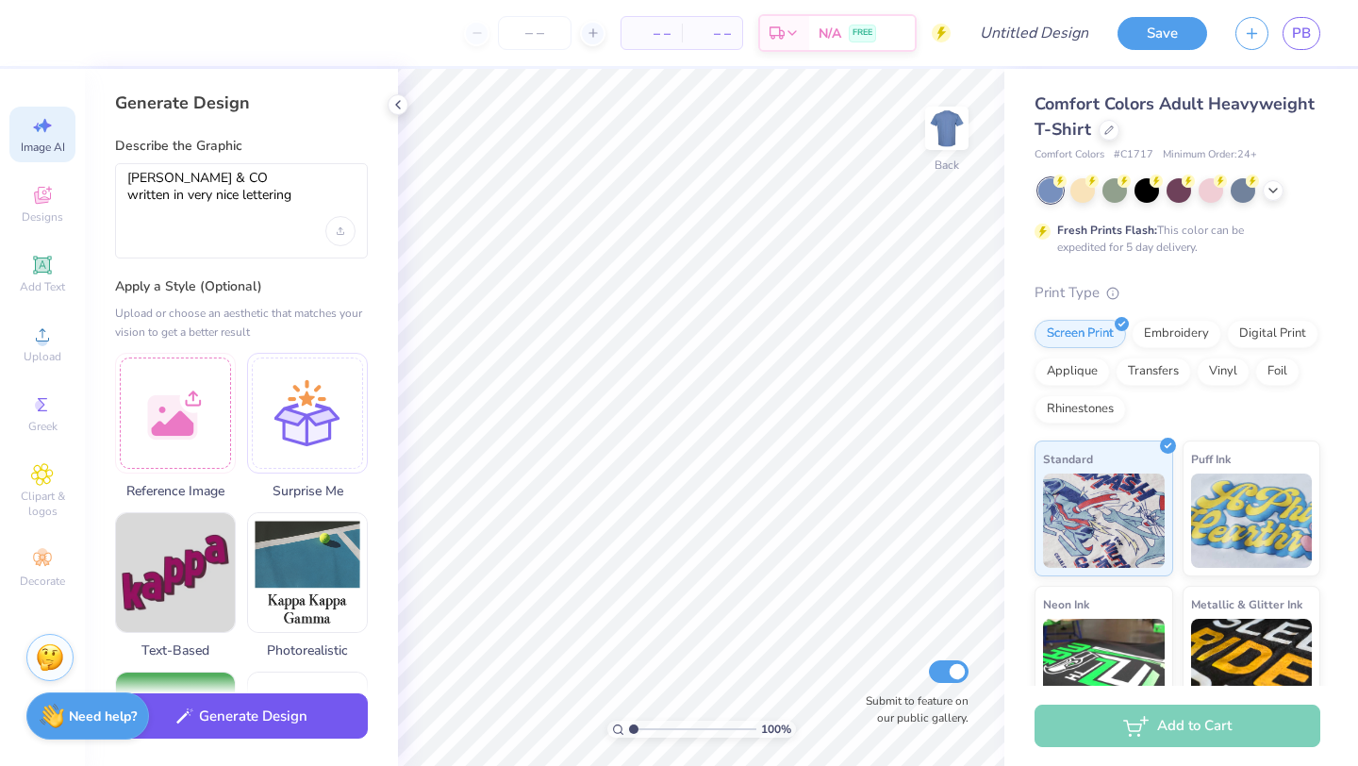
click at [301, 730] on button "Generate Design" at bounding box center [241, 716] width 253 height 46
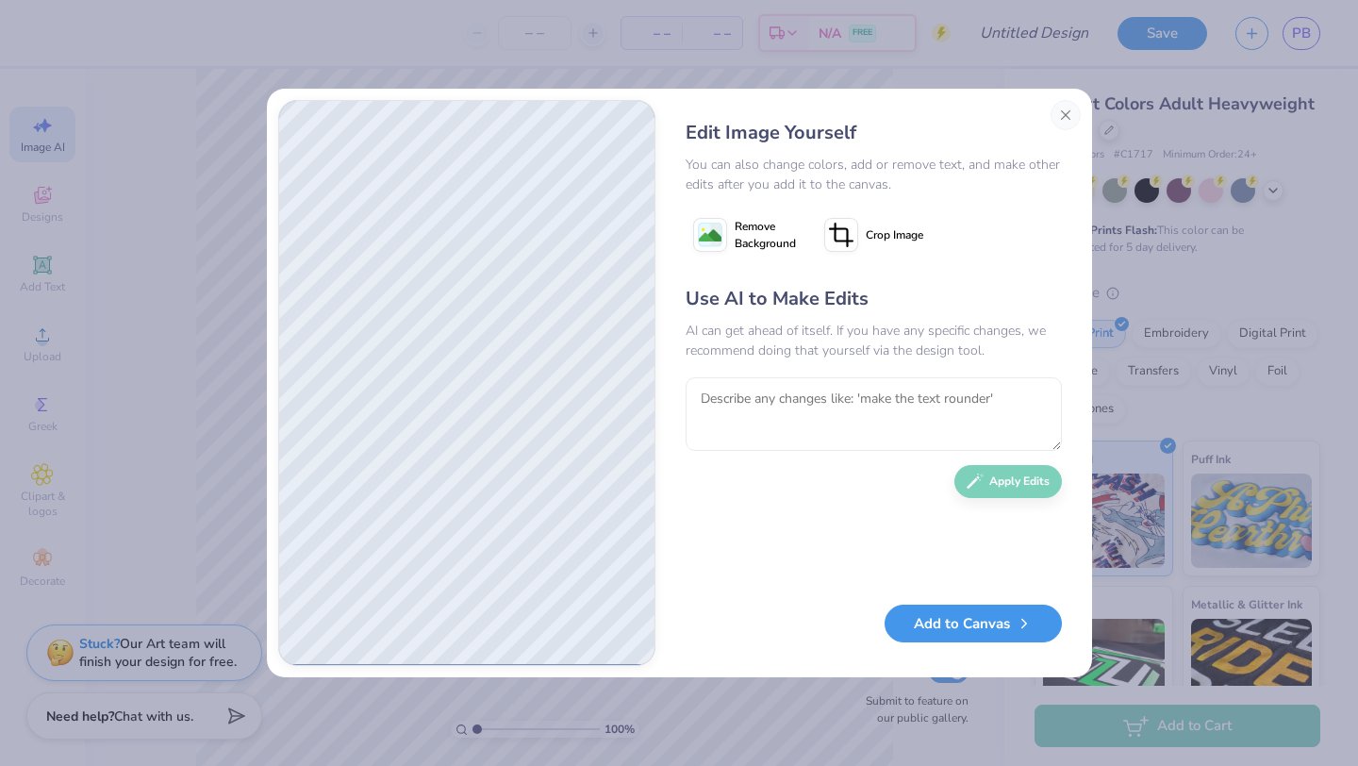
click at [942, 630] on button "Add to Canvas" at bounding box center [972, 623] width 177 height 39
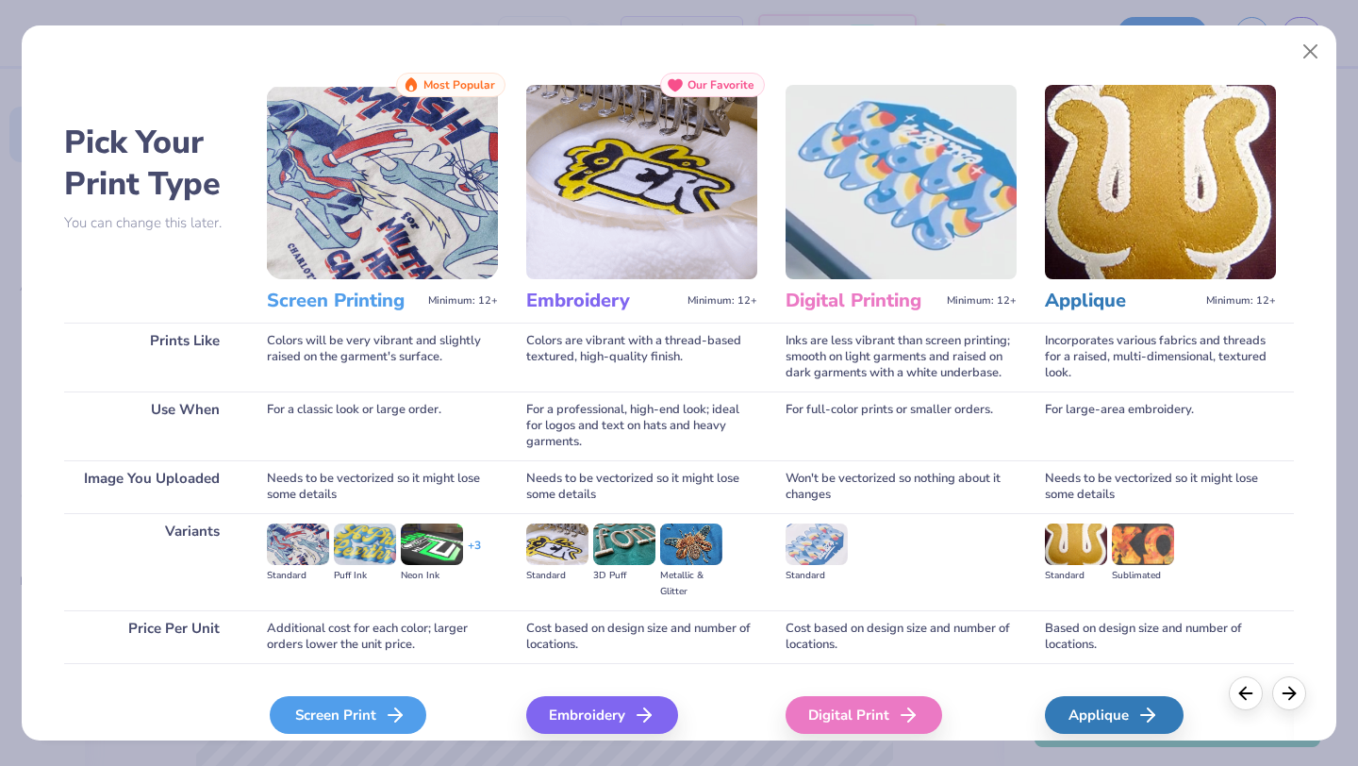
click at [373, 709] on div "Screen Print" at bounding box center [348, 715] width 157 height 38
click at [366, 715] on div "Screen Print" at bounding box center [348, 715] width 157 height 38
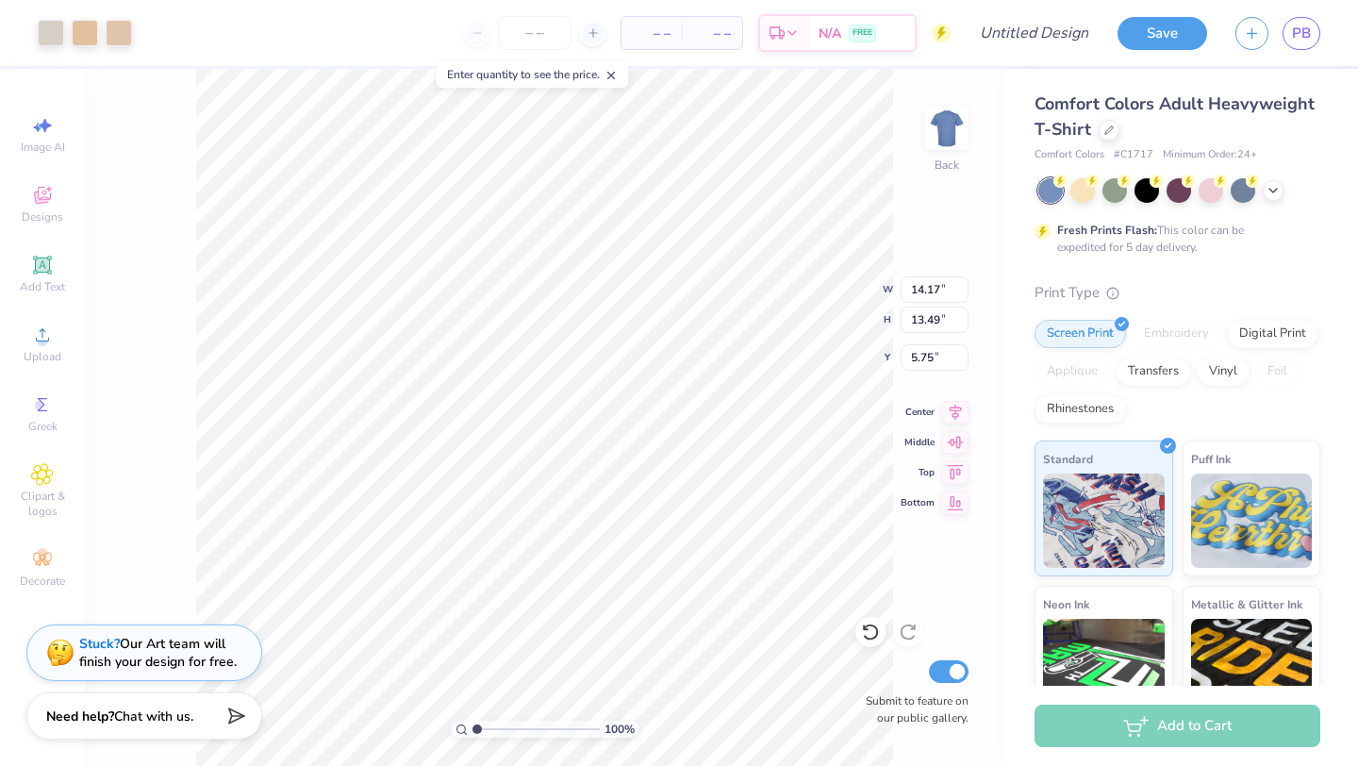
type input "9.85"
type input "9.38"
type input "3.00"
type input "14.17"
type input "13.49"
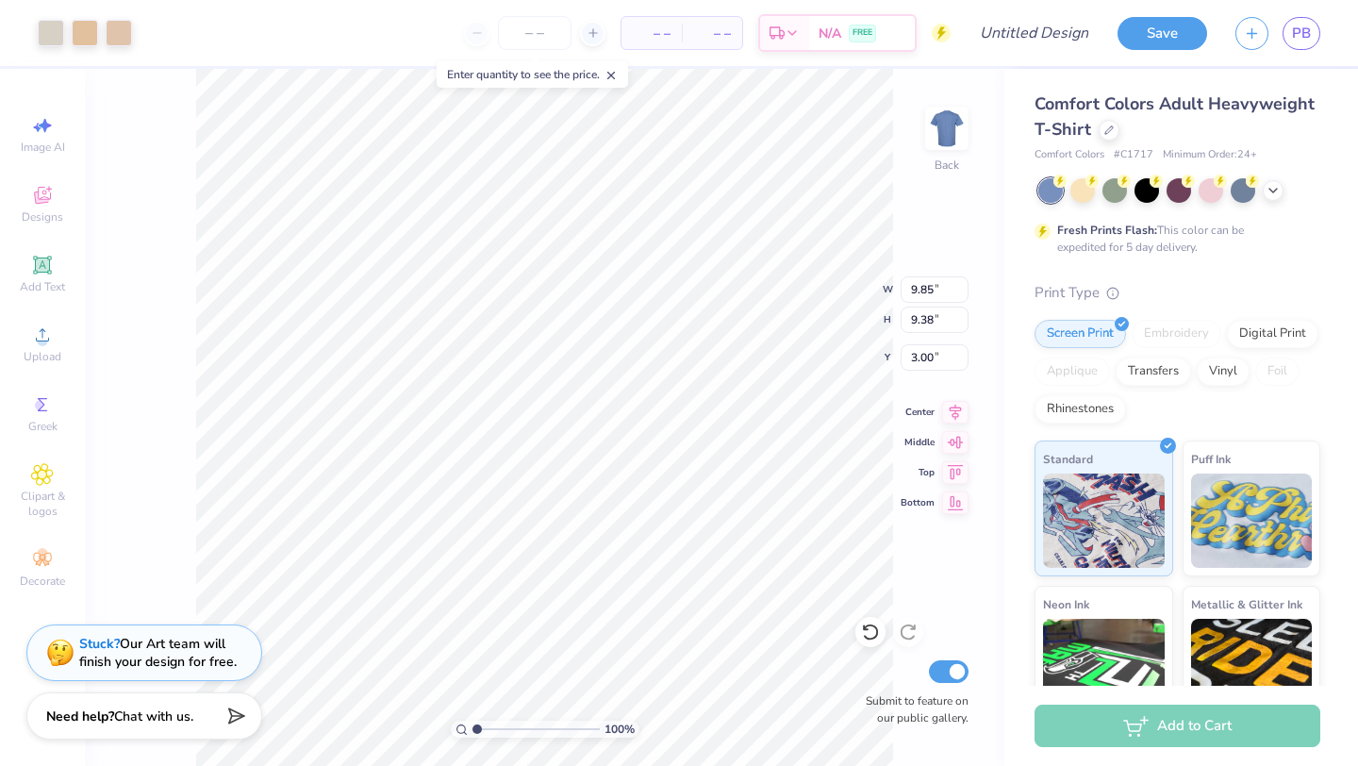
type input "5.75"
type input "7.49"
type input "7.13"
type input "3.00"
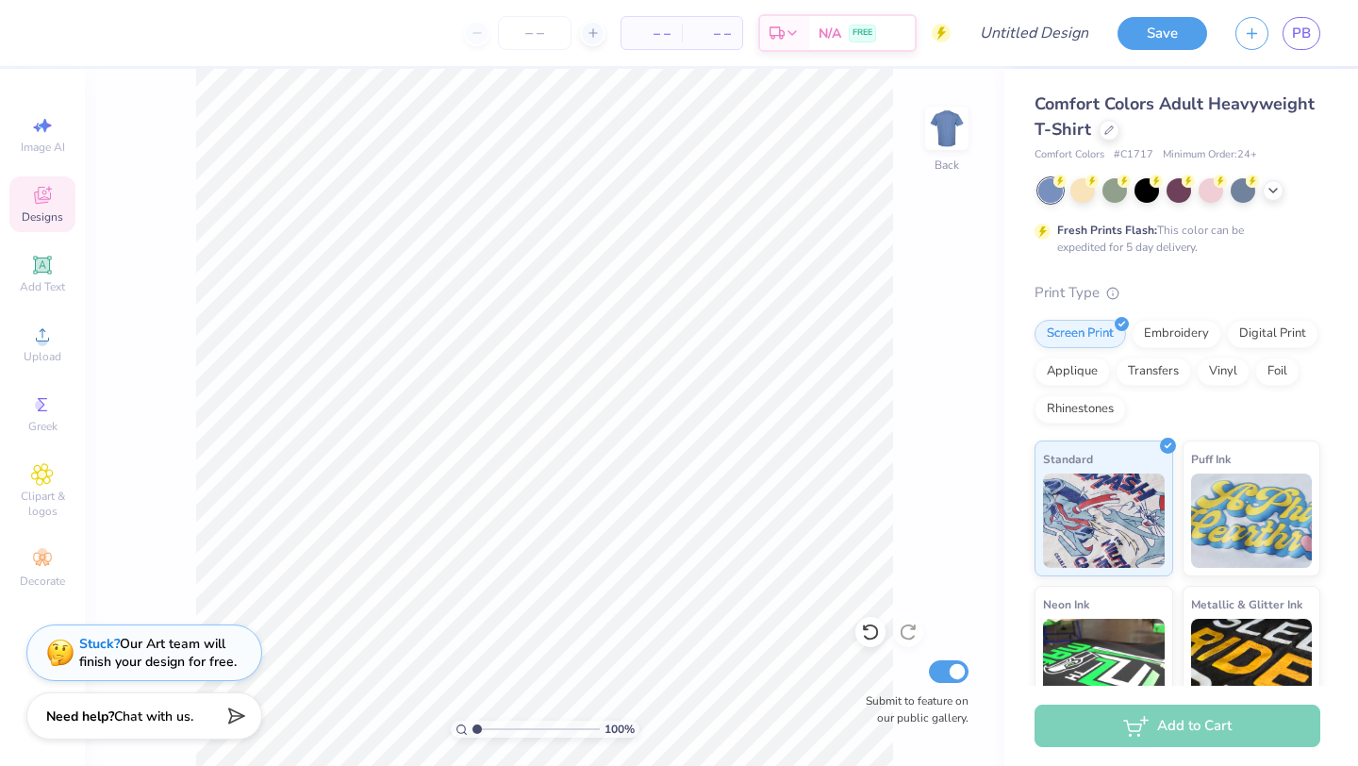
click at [32, 211] on span "Designs" at bounding box center [42, 216] width 41 height 15
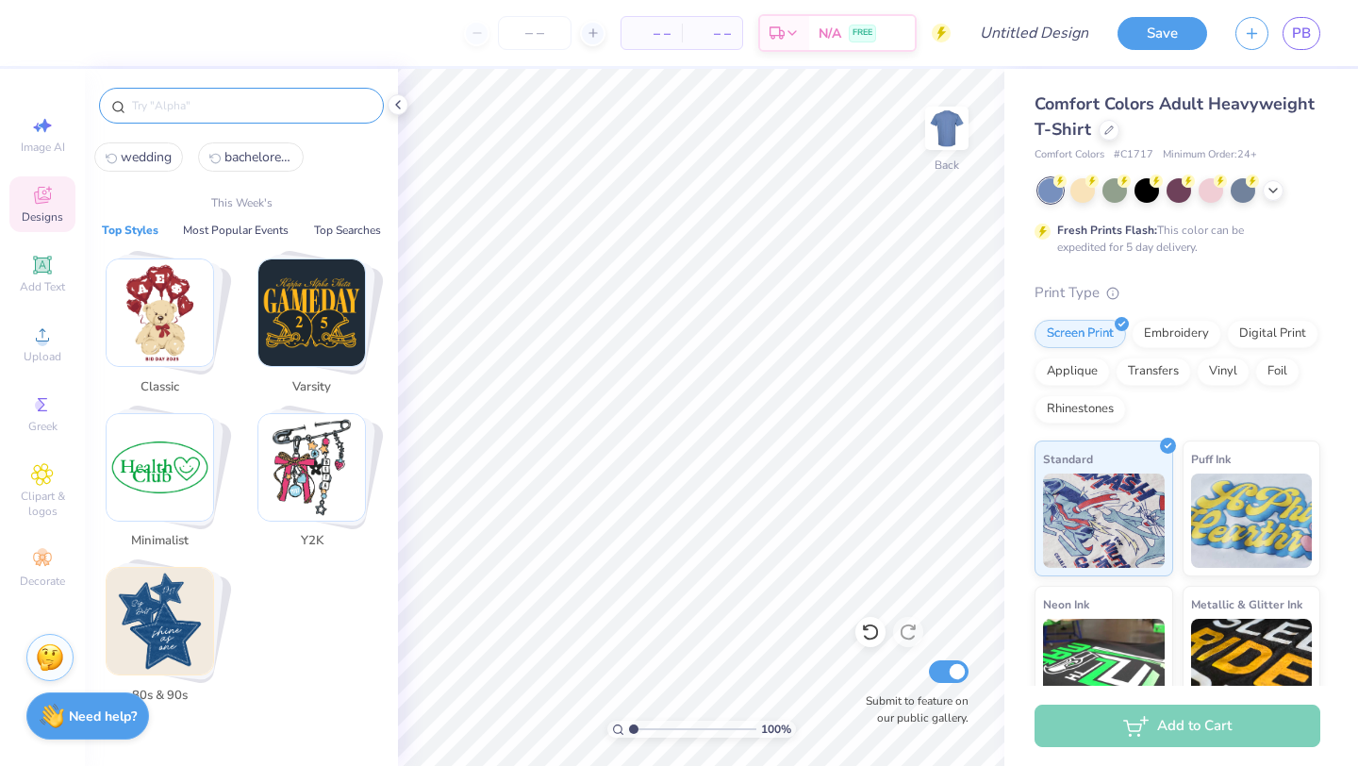
click at [226, 107] on input "text" at bounding box center [250, 105] width 241 height 19
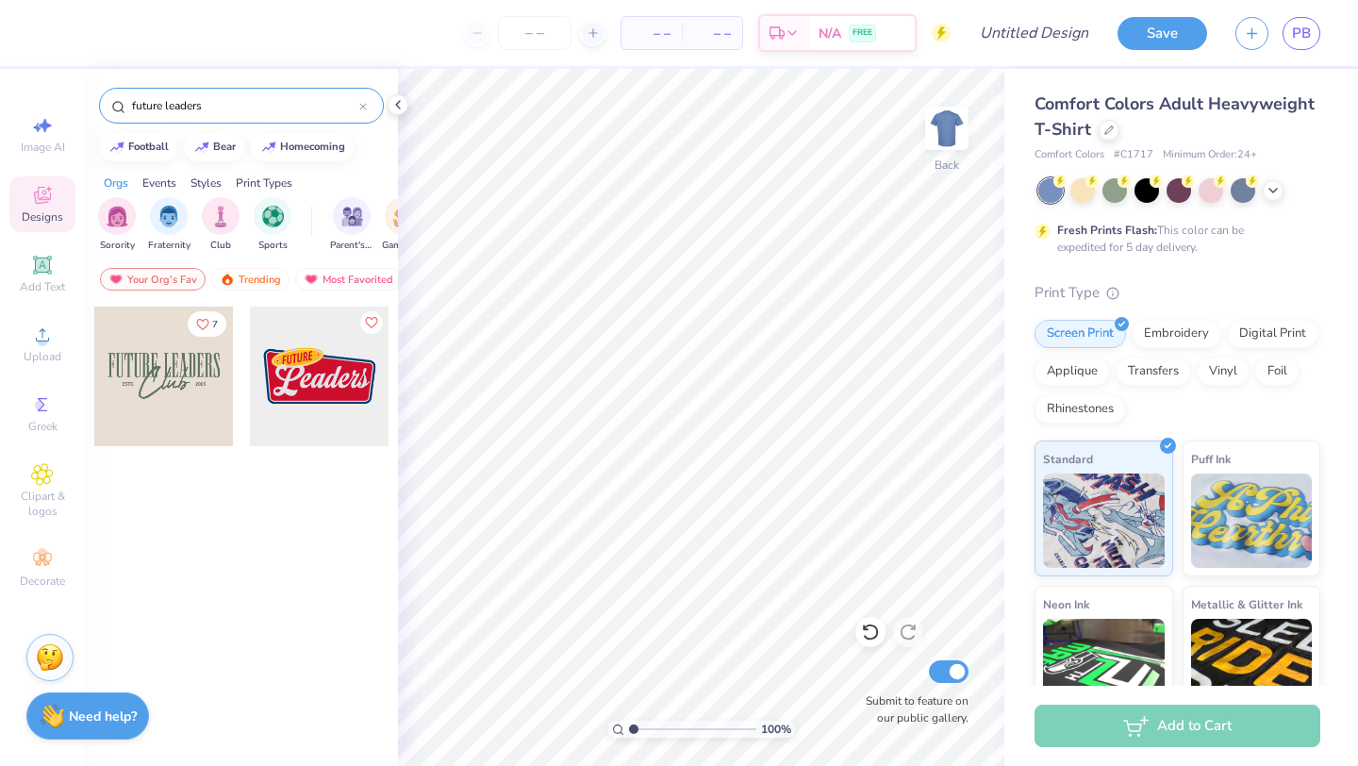
type input "future leaders"
click at [181, 400] on div at bounding box center [164, 376] width 140 height 140
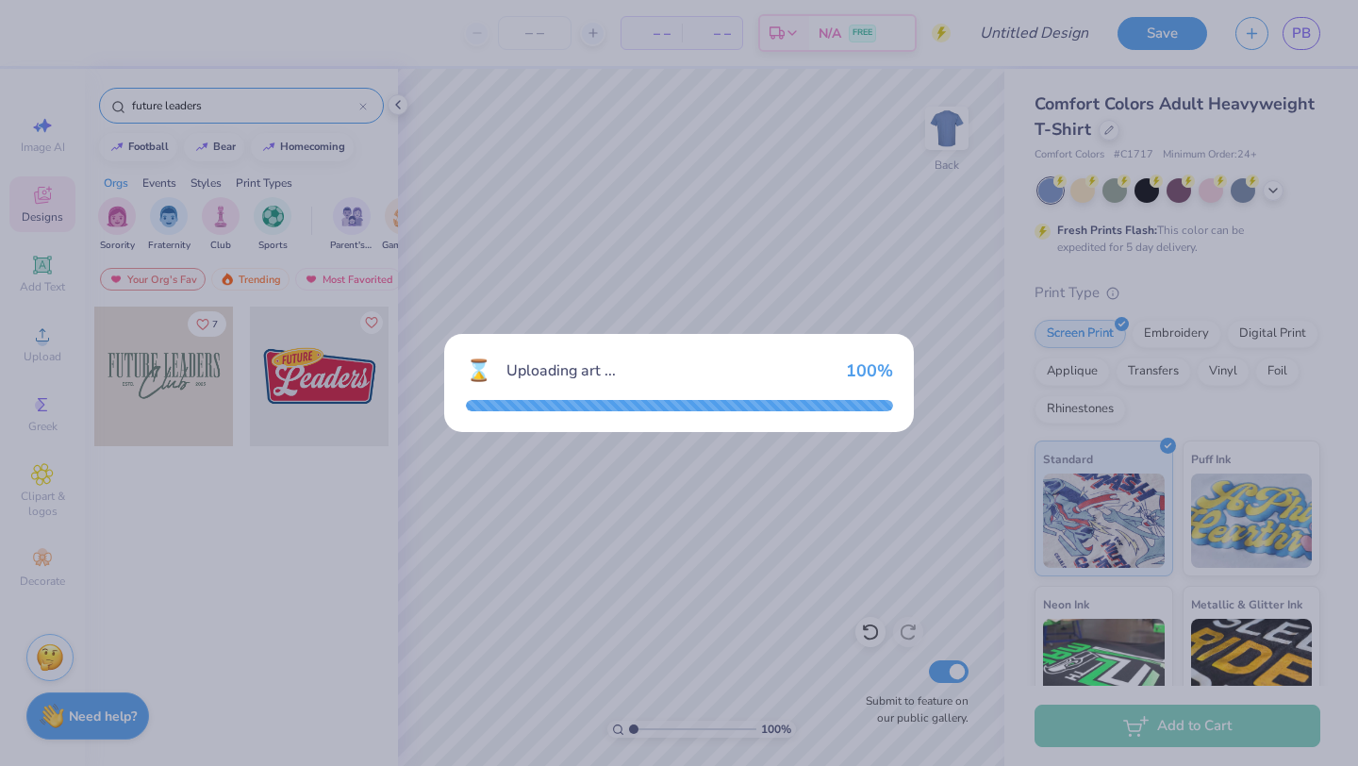
click at [687, 333] on div "⌛ Uploading art ... 100 %" at bounding box center [678, 383] width 471 height 100
